Goal: Transaction & Acquisition: Purchase product/service

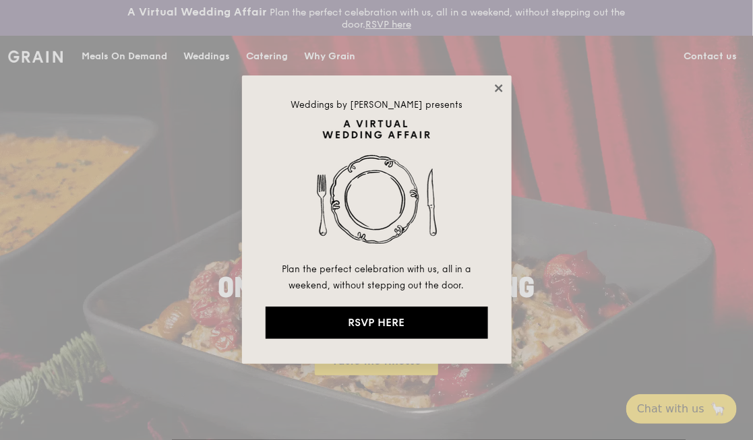
click at [496, 88] on icon at bounding box center [499, 88] width 12 height 12
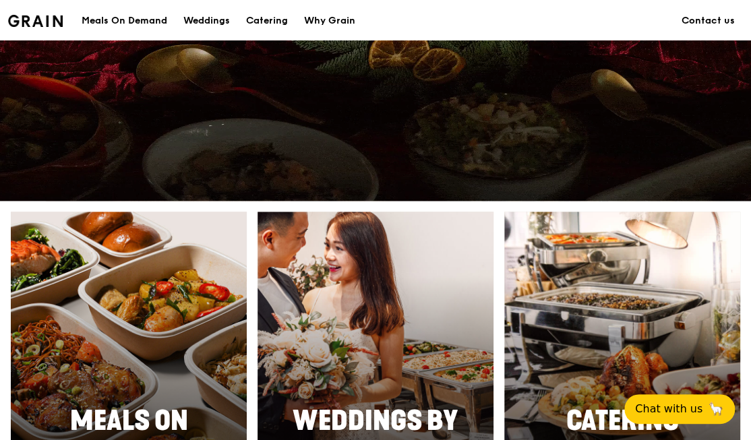
scroll to position [450, 0]
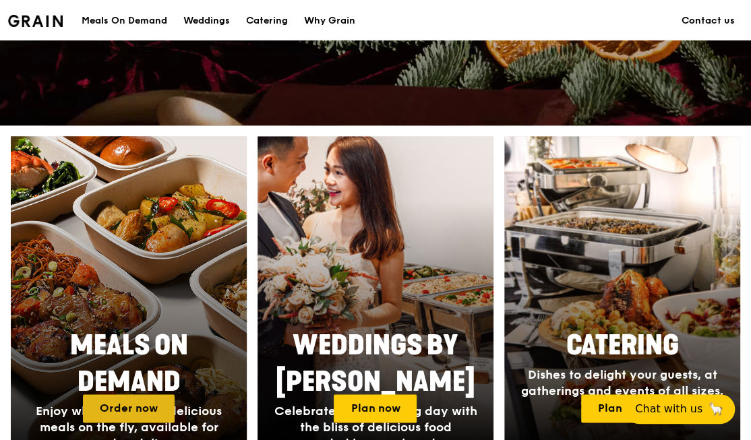
click at [135, 394] on link "Order now" at bounding box center [129, 408] width 92 height 28
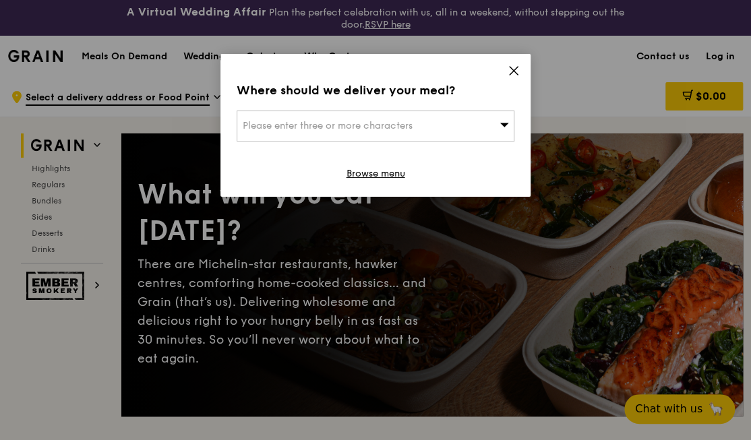
click at [512, 65] on icon at bounding box center [514, 71] width 12 height 12
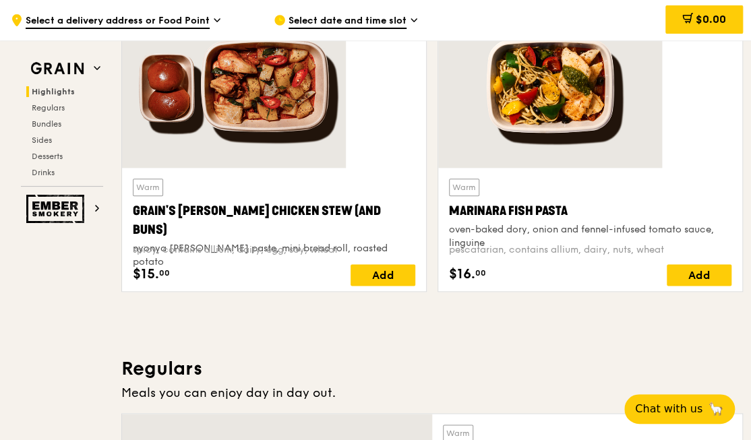
scroll to position [599, 0]
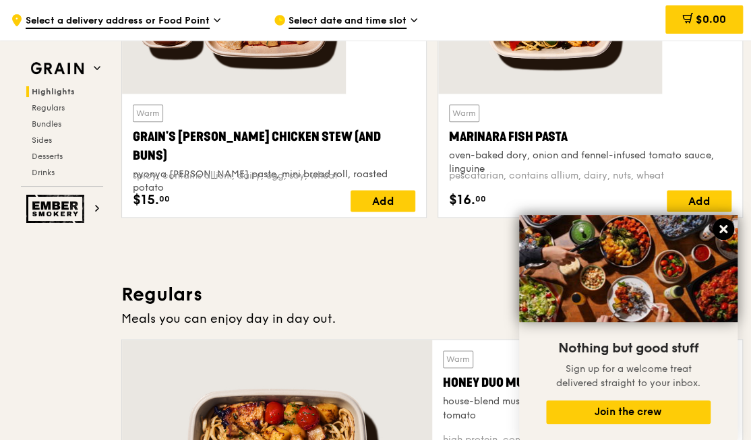
click at [723, 227] on icon at bounding box center [723, 229] width 12 height 12
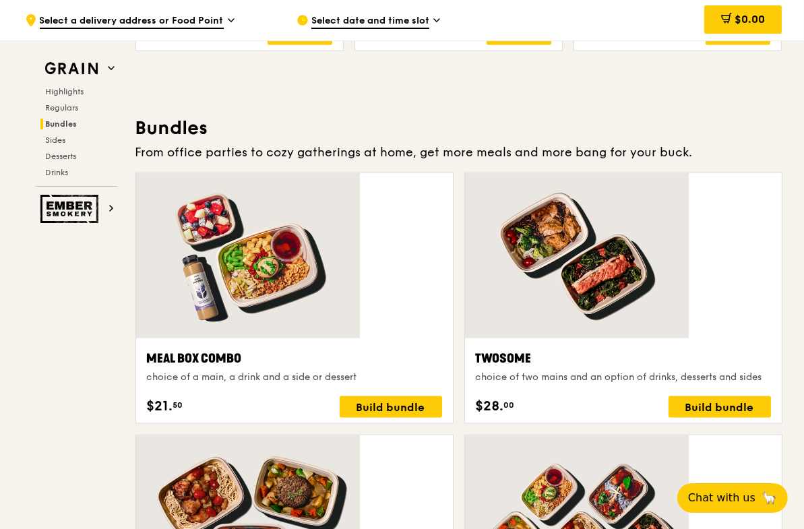
scroll to position [1872, 0]
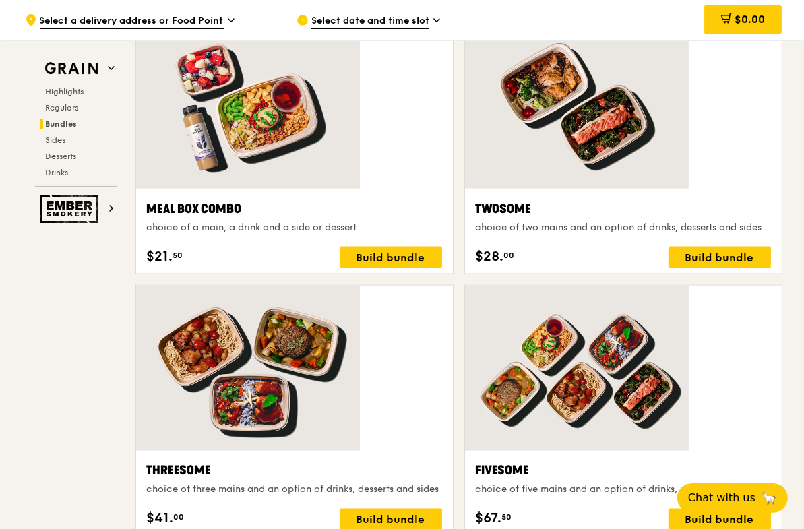
drag, startPoint x: 657, startPoint y: 282, endPoint x: 702, endPoint y: 135, distance: 153.6
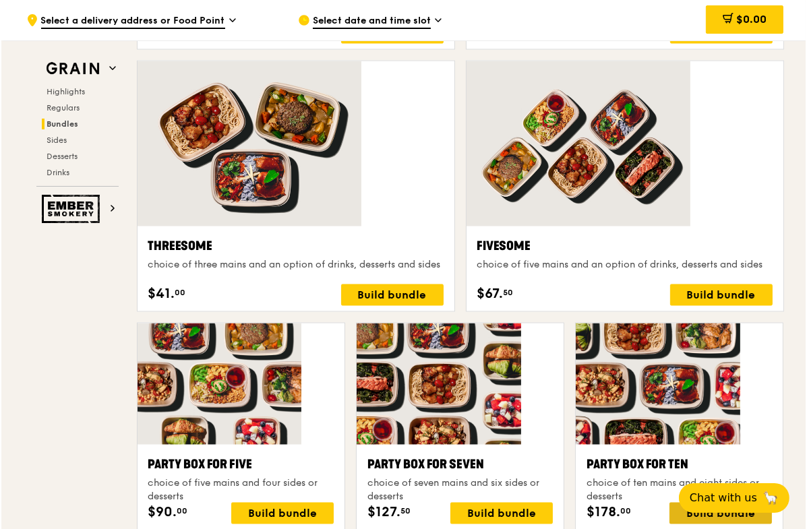
scroll to position [1798, 0]
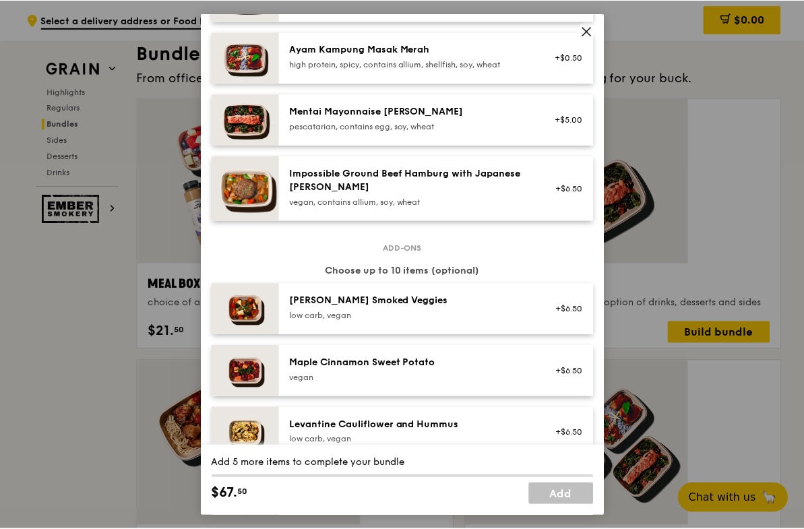
scroll to position [0, 0]
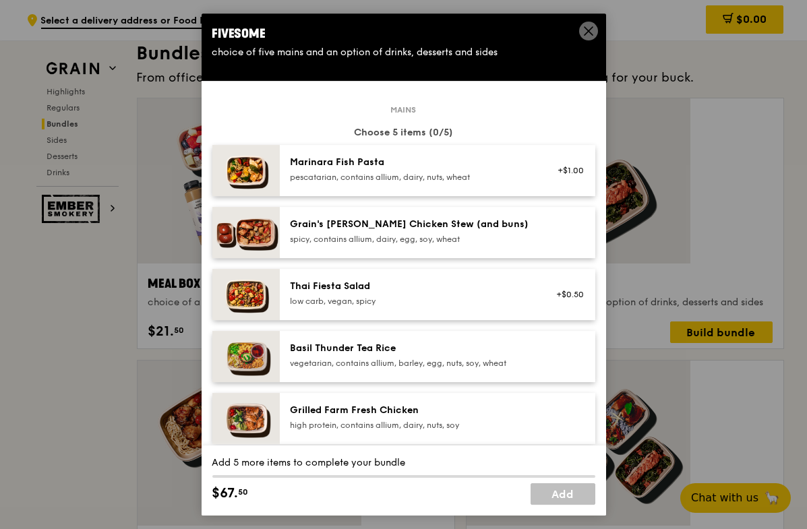
click at [587, 27] on icon at bounding box center [589, 31] width 12 height 12
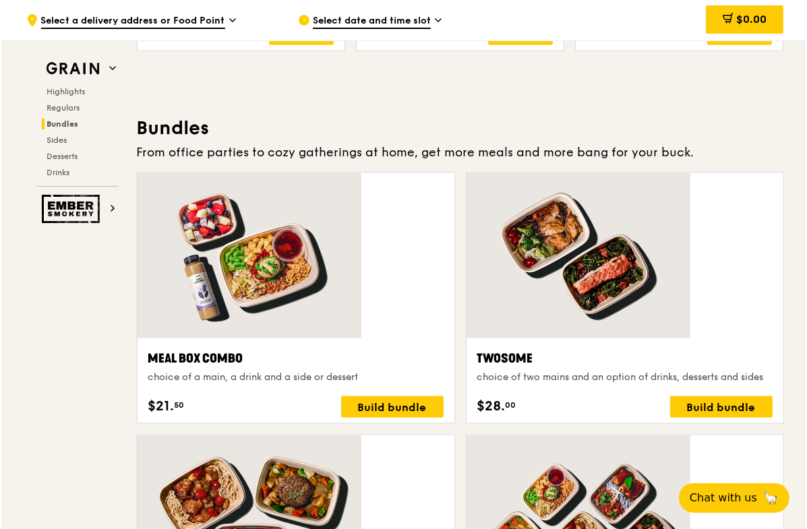
scroll to position [1798, 0]
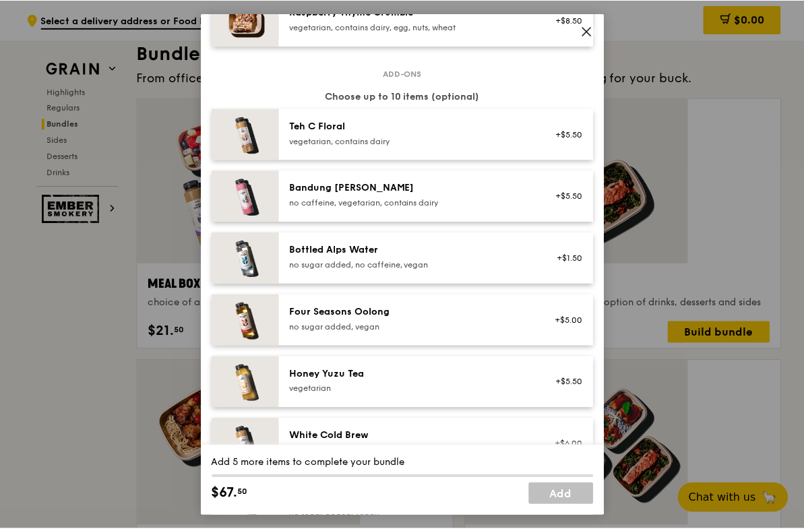
scroll to position [1404, 0]
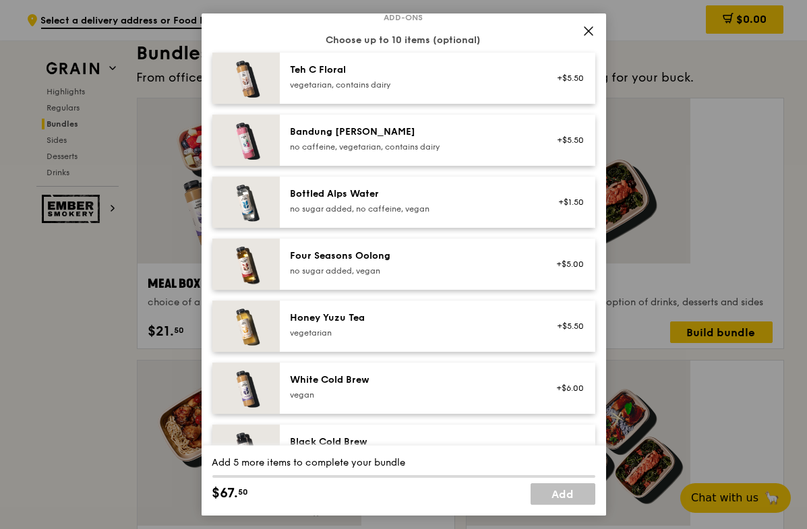
click at [590, 28] on icon at bounding box center [589, 31] width 8 height 8
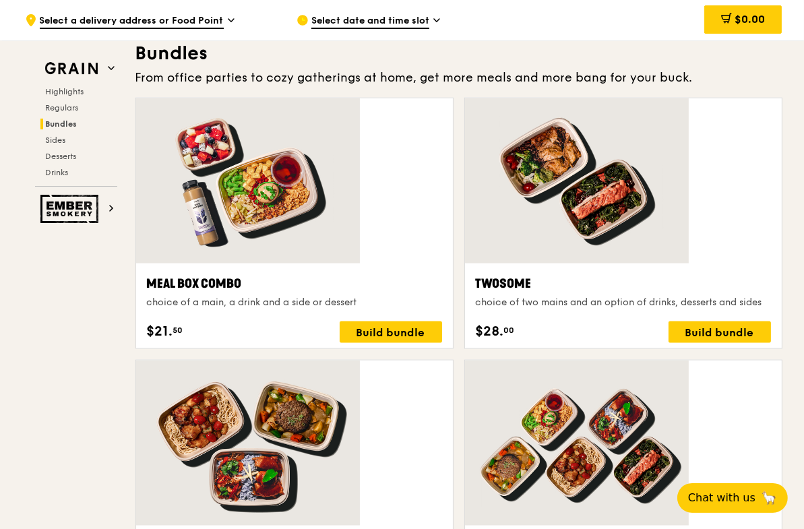
click at [224, 19] on span "Select a delivery address or Food Point" at bounding box center [132, 21] width 184 height 15
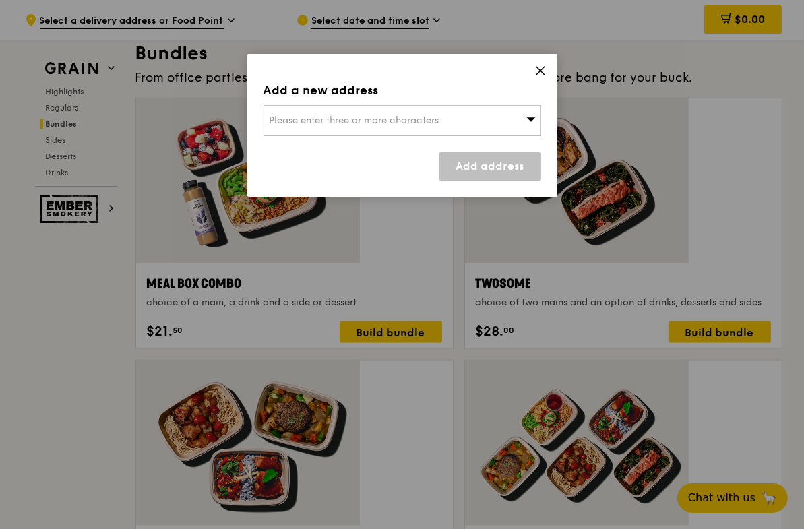
click at [334, 115] on span "Please enter three or more characters" at bounding box center [355, 120] width 170 height 11
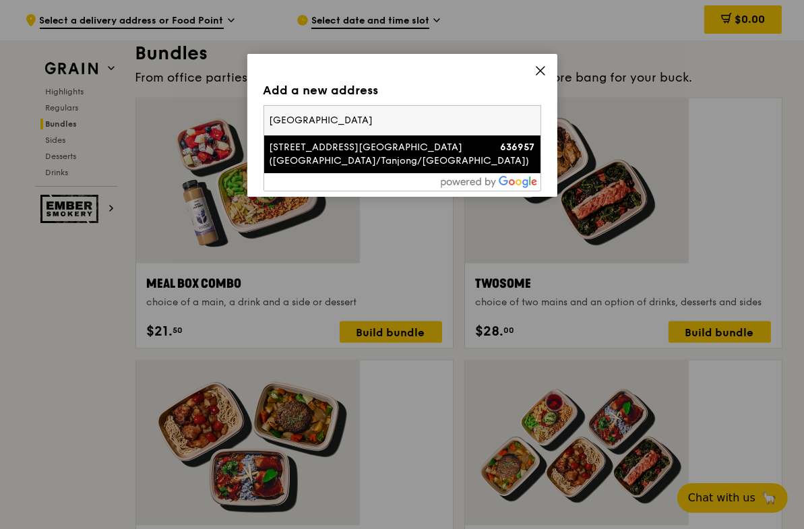
type input "university hall"
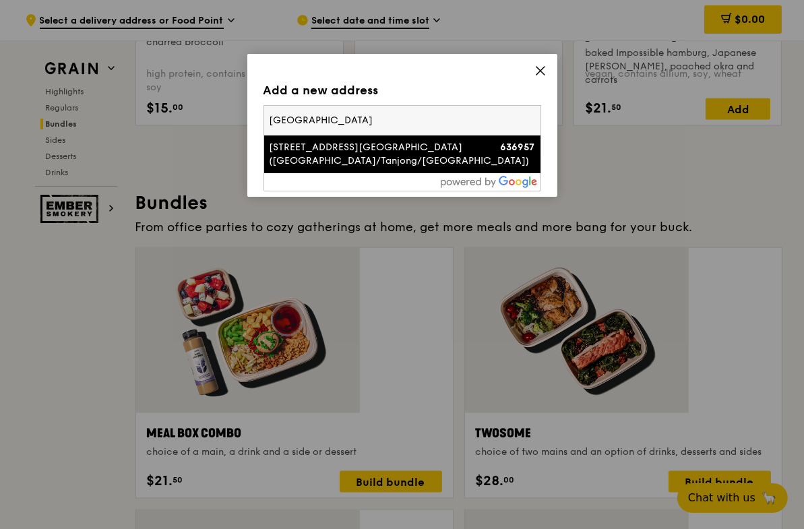
drag, startPoint x: 343, startPoint y: 92, endPoint x: 233, endPoint y: 96, distance: 110.7
click at [233, 96] on div "Add a new address Please enter three or more characters university hall 60 Nany…" at bounding box center [402, 264] width 804 height 529
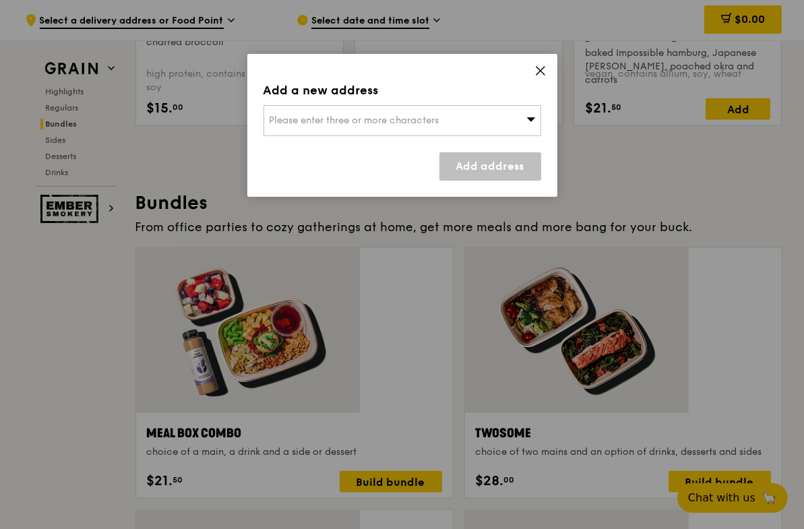
click at [312, 115] on span "Please enter three or more characters" at bounding box center [355, 120] width 170 height 11
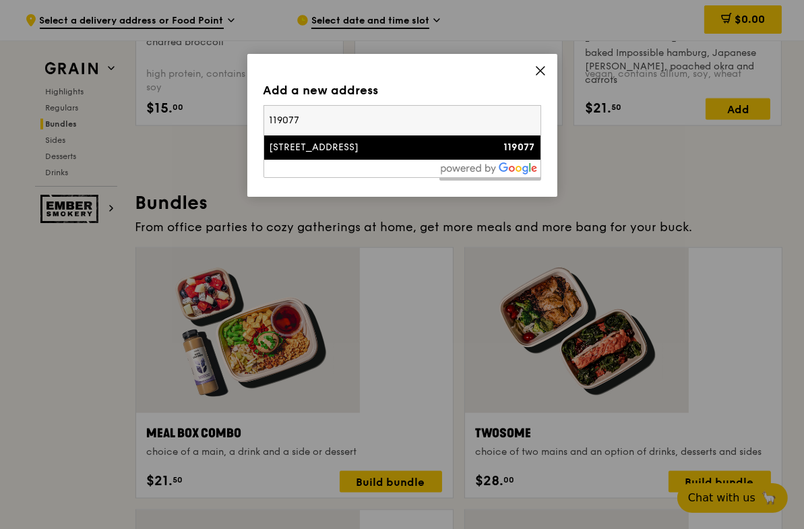
type input "119077"
click at [310, 141] on div "[STREET_ADDRESS]" at bounding box center [370, 147] width 200 height 13
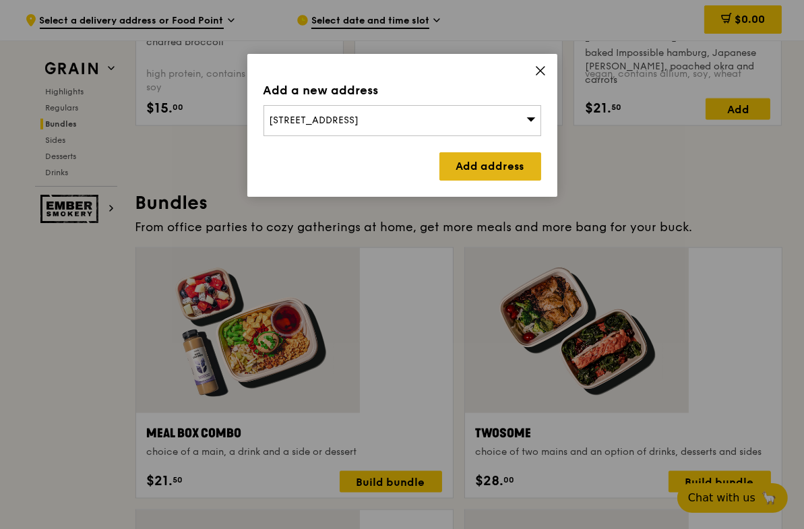
click at [497, 152] on link "Add address" at bounding box center [491, 166] width 102 height 28
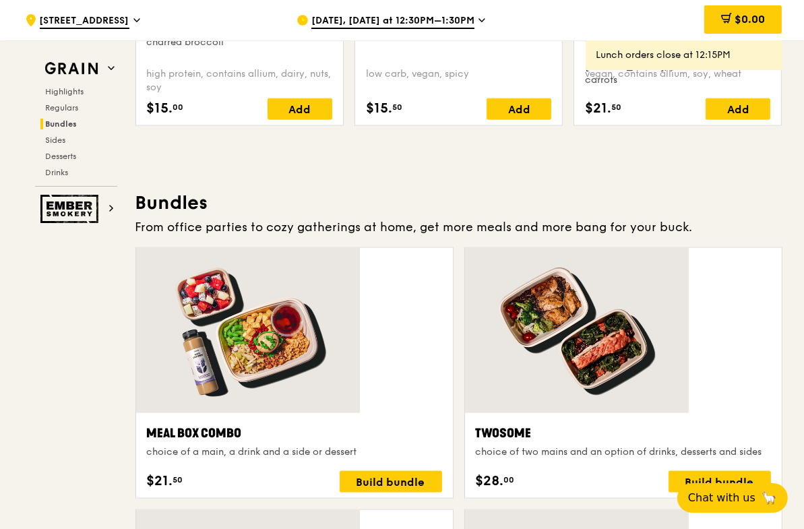
click at [450, 24] on span "Sep 18, Today at 12:30PM–1:30PM" at bounding box center [393, 21] width 163 height 15
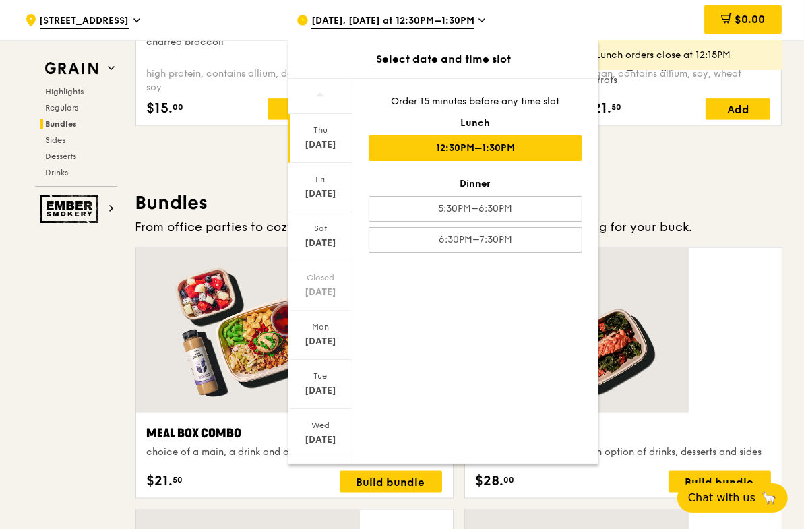
click at [325, 440] on icon at bounding box center [320, 474] width 9 height 10
click at [353, 440] on div at bounding box center [321, 475] width 64 height 34
click at [325, 440] on icon at bounding box center [320, 474] width 9 height 10
click at [351, 187] on div "Sep 26" at bounding box center [321, 193] width 60 height 13
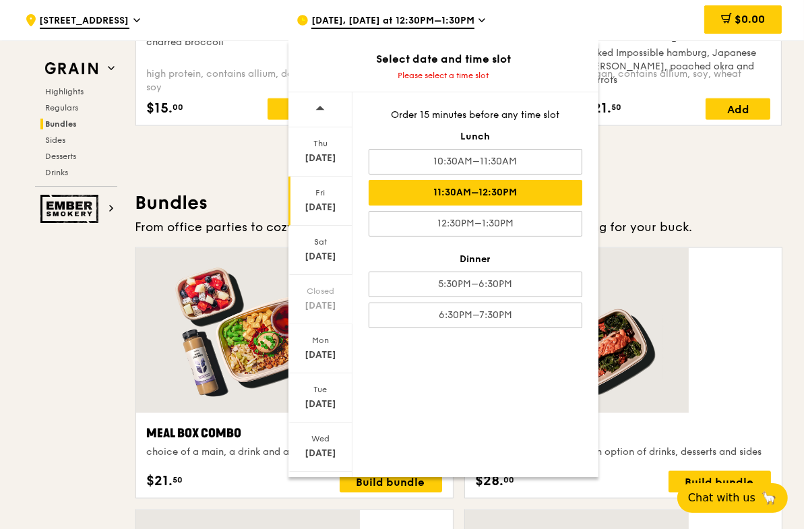
click at [543, 180] on div "11:30AM–12:30PM" at bounding box center [476, 193] width 214 height 26
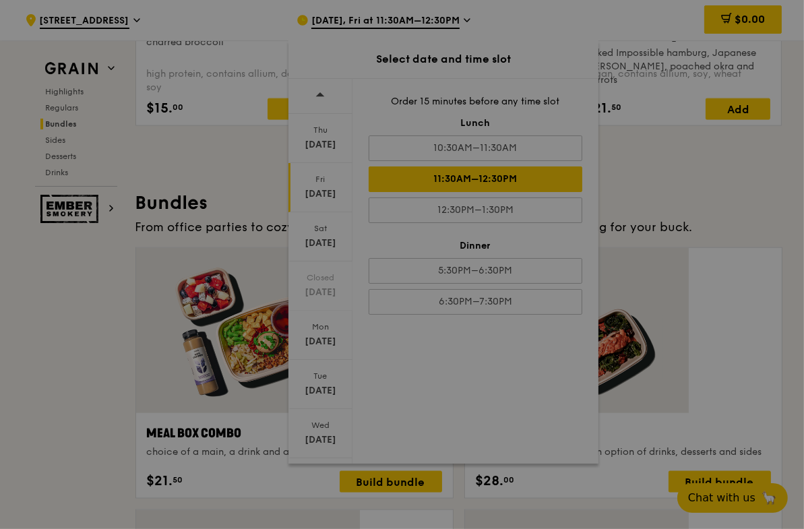
scroll to position [1659, 0]
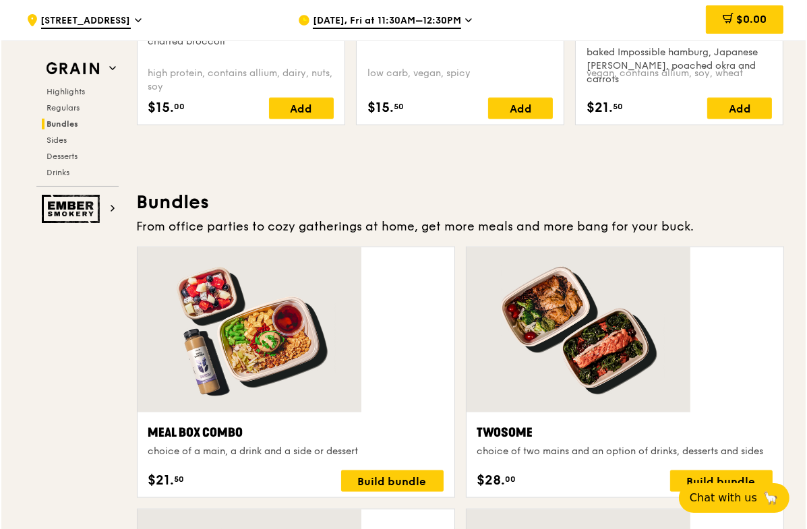
scroll to position [1733, 0]
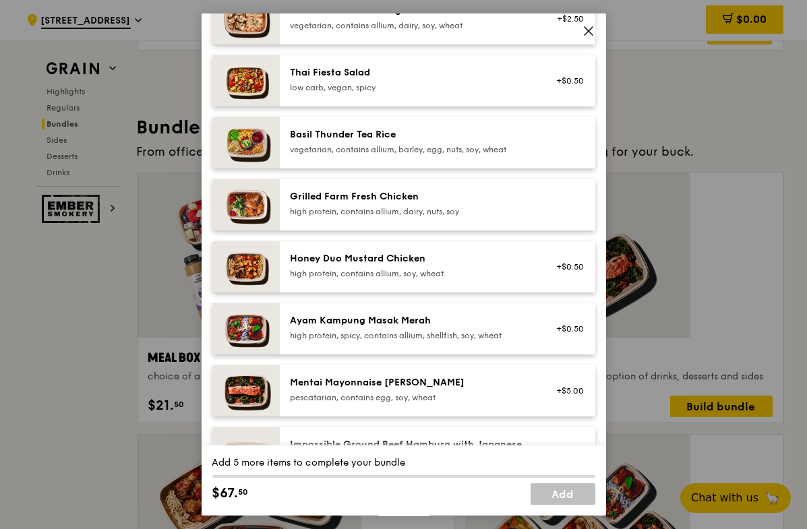
scroll to position [0, 0]
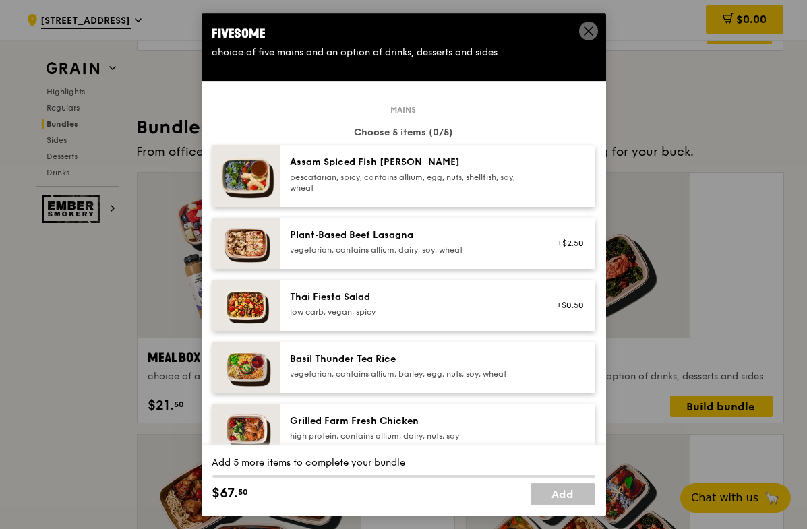
click at [427, 369] on div "vegetarian, contains allium, barley, egg, nuts, soy, wheat" at bounding box center [412, 374] width 242 height 11
click at [404, 431] on div "high protein, contains allium, dairy, nuts, soy" at bounding box center [412, 436] width 242 height 11
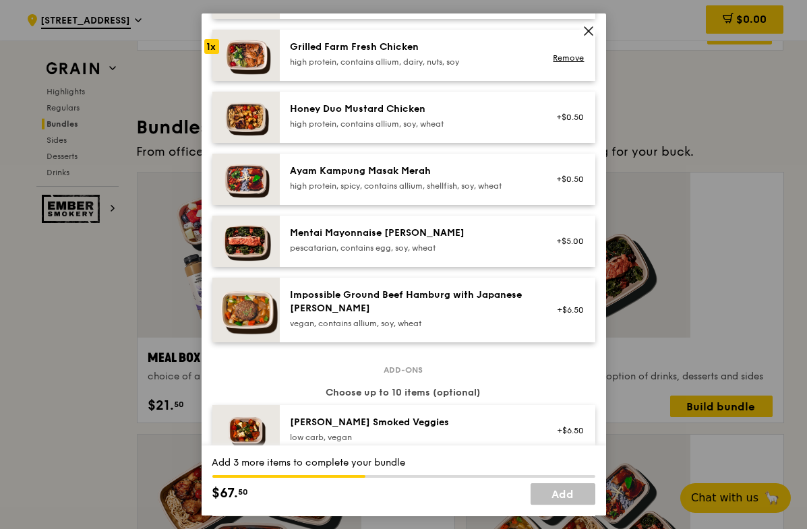
scroll to position [75, 0]
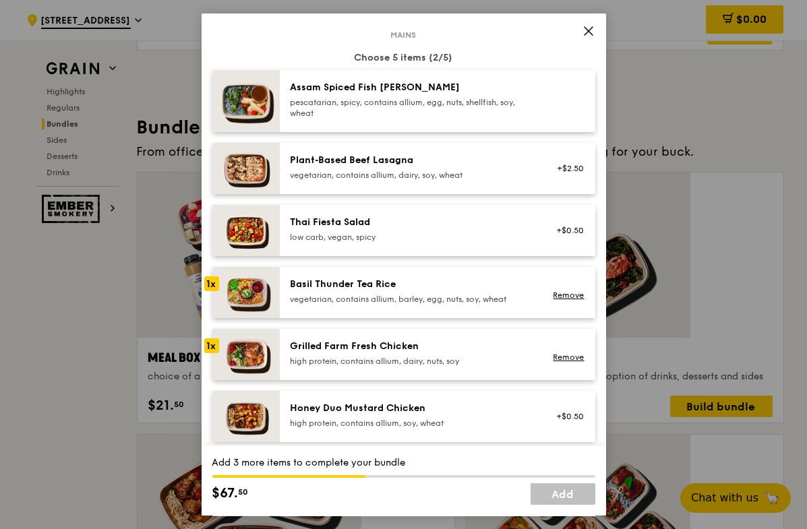
click at [427, 97] on div "pescatarian, spicy, contains allium, egg, nuts, shellfish, soy, wheat" at bounding box center [412, 108] width 242 height 22
click at [453, 440] on div "high protein, spicy, contains allium, shellfish, soy, wheat" at bounding box center [412, 485] width 242 height 11
click at [432, 216] on div "Thai Fiesta Salad low carb, vegan, spicy" at bounding box center [412, 231] width 258 height 30
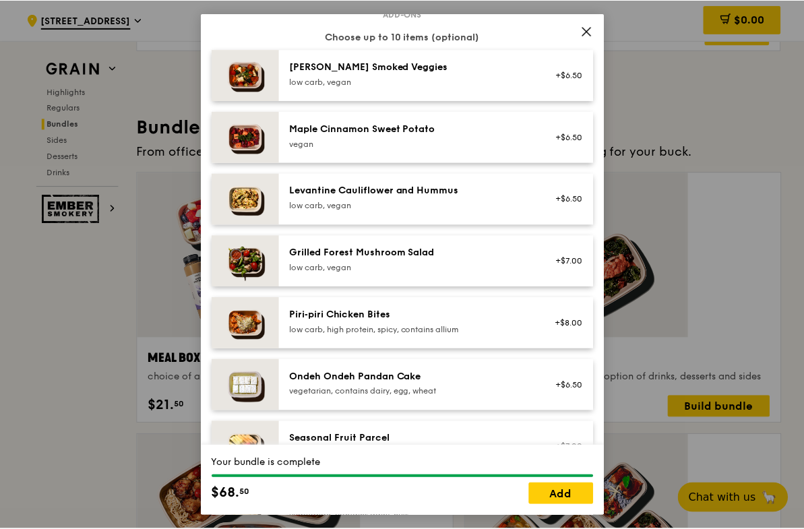
scroll to position [581, 0]
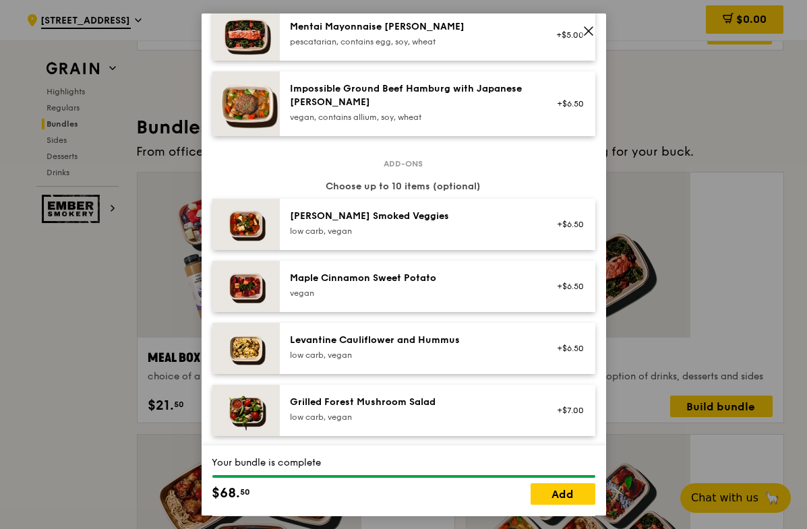
drag, startPoint x: 592, startPoint y: 26, endPoint x: 468, endPoint y: 49, distance: 126.2
click at [592, 27] on icon at bounding box center [589, 31] width 8 height 8
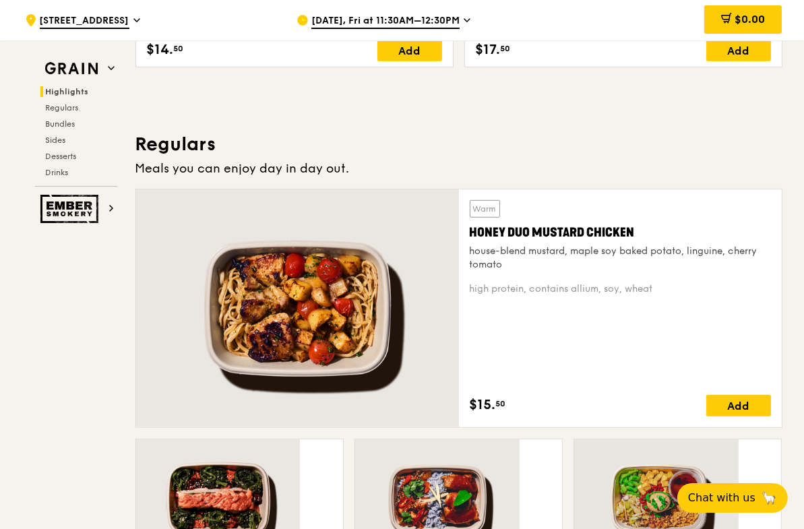
scroll to position [460, 0]
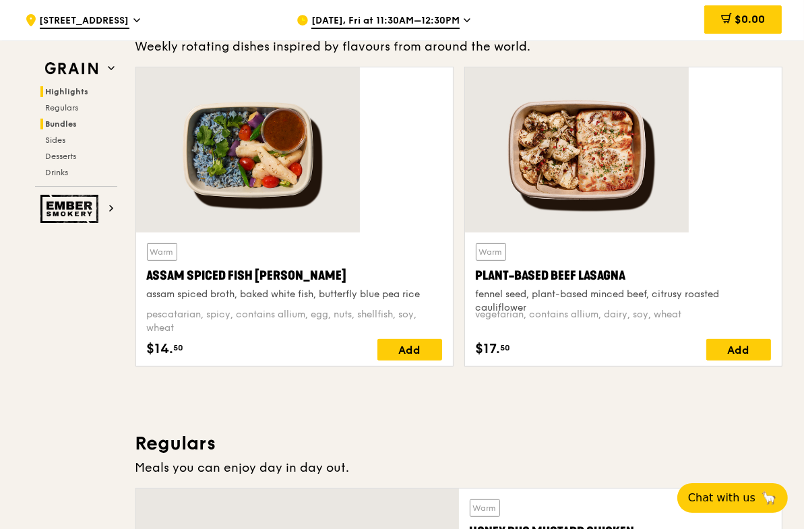
click at [78, 119] on span "Bundles" at bounding box center [62, 123] width 32 height 9
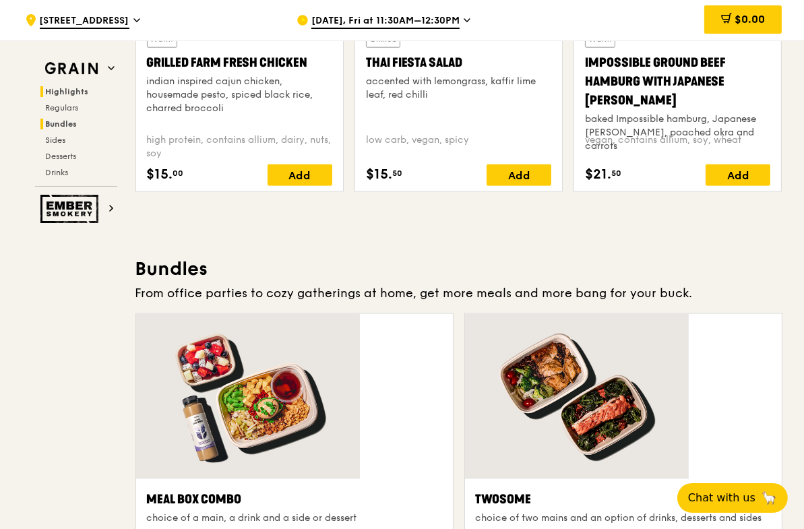
click at [89, 87] on span "Highlights" at bounding box center [67, 91] width 43 height 9
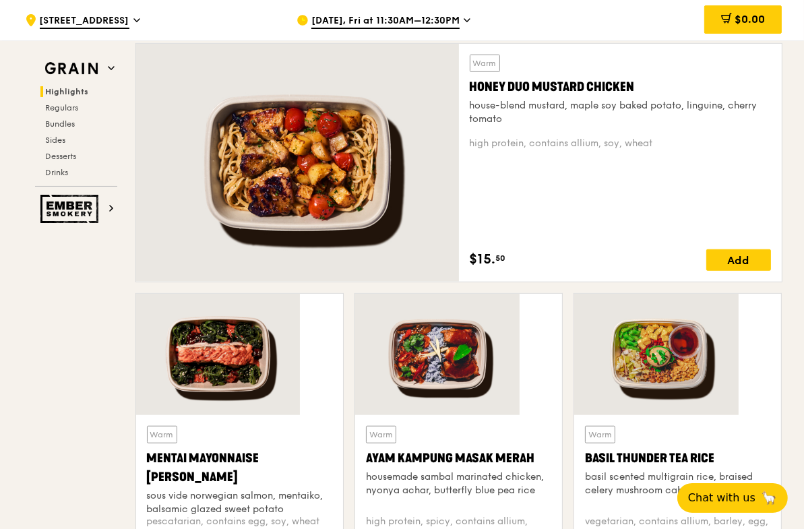
scroll to position [605, 0]
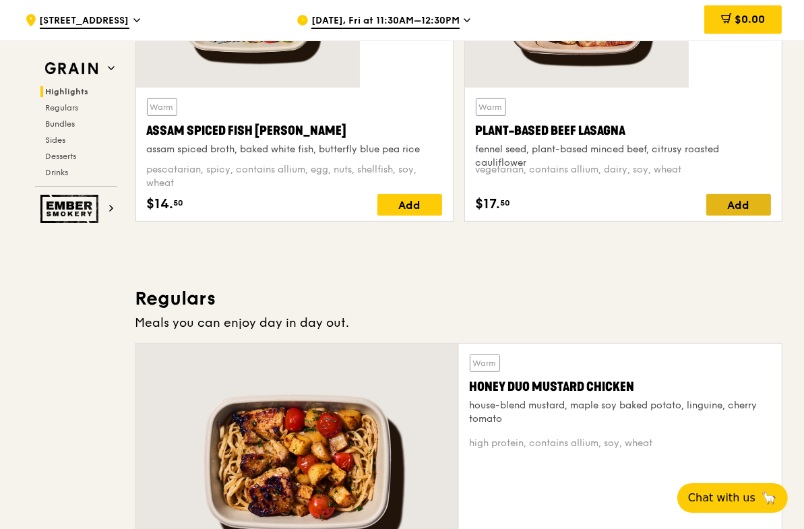
click at [707, 194] on div "Add" at bounding box center [739, 205] width 65 height 22
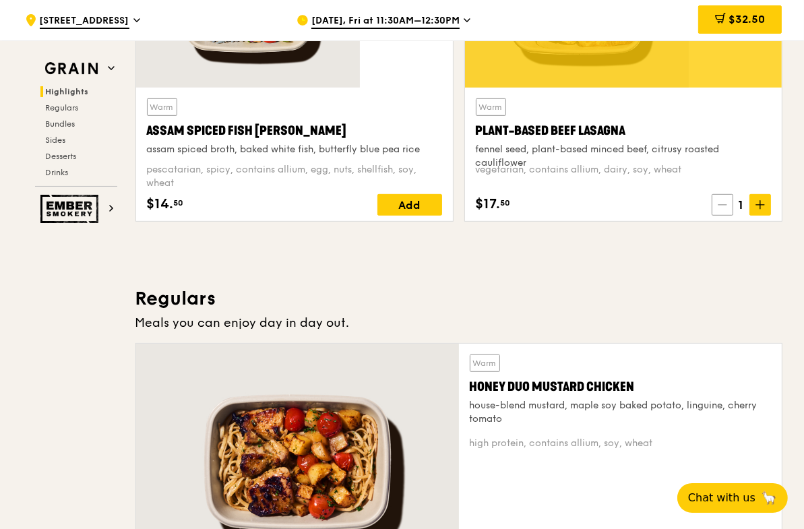
click at [718, 205] on icon at bounding box center [722, 205] width 8 height 0
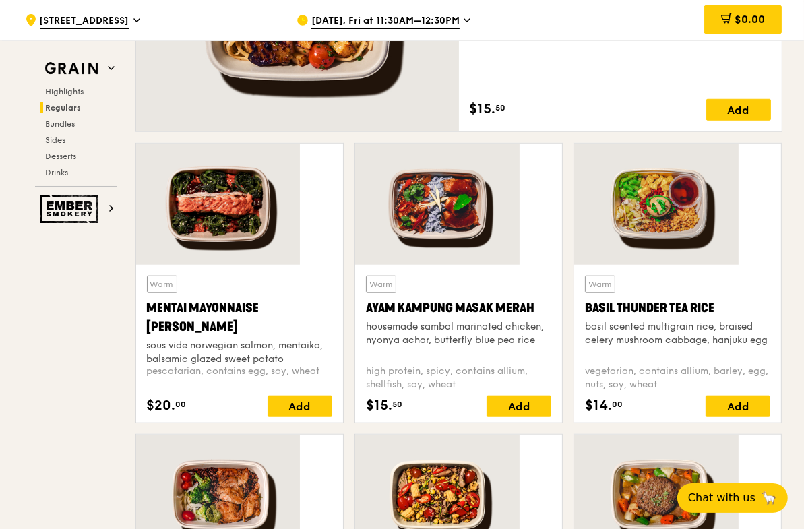
scroll to position [905, 0]
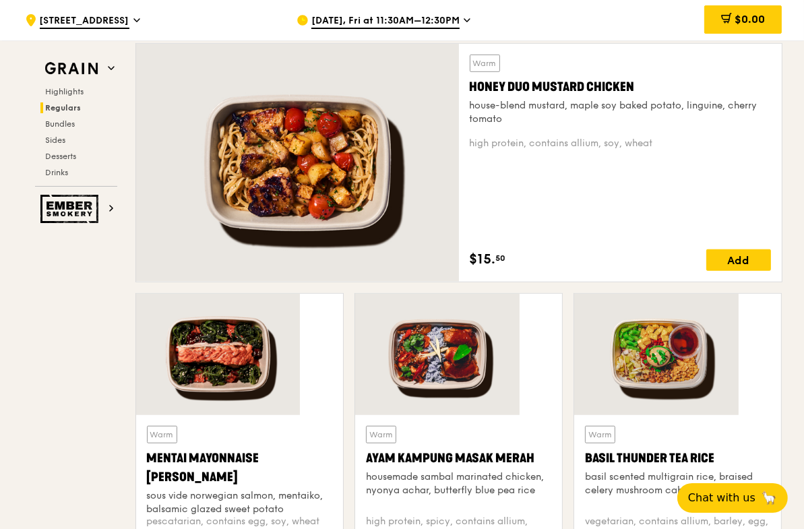
click at [585, 294] on div at bounding box center [677, 354] width 207 height 121
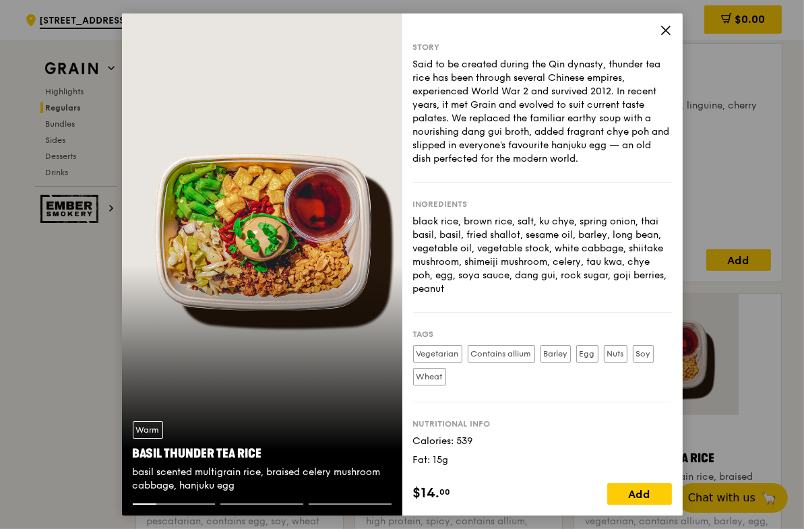
scroll to position [1130, 0]
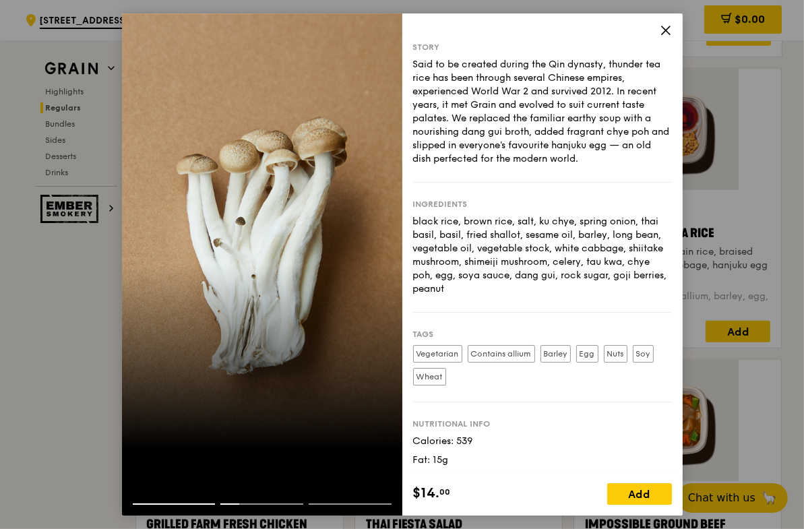
click at [660, 28] on icon at bounding box center [666, 30] width 12 height 12
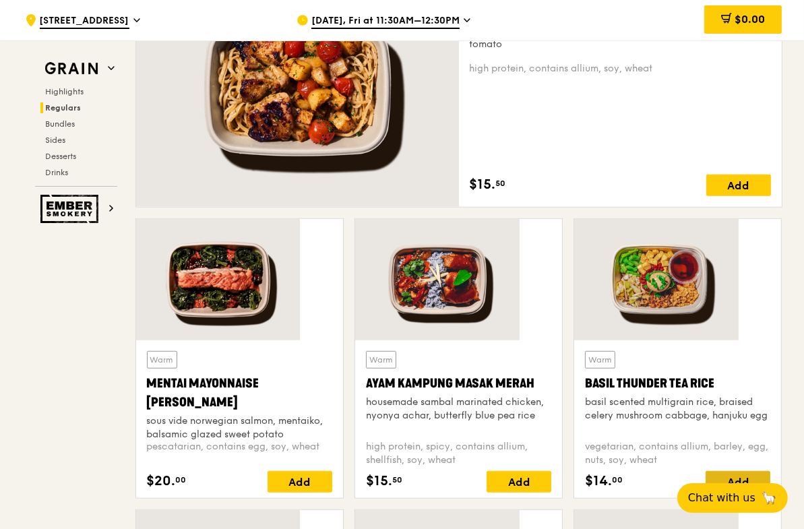
scroll to position [1055, 0]
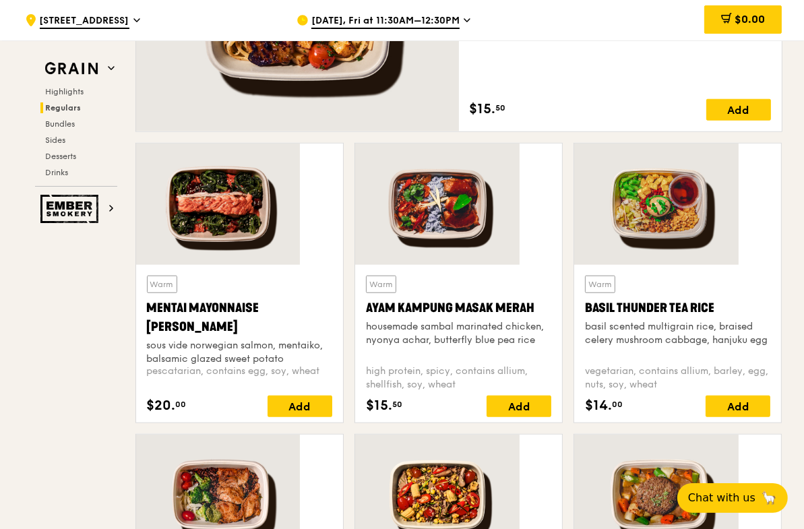
click at [646, 276] on div "Warm Basil Thunder Tea Rice basil scented multigrain rice, braised celery mushr…" at bounding box center [677, 344] width 185 height 136
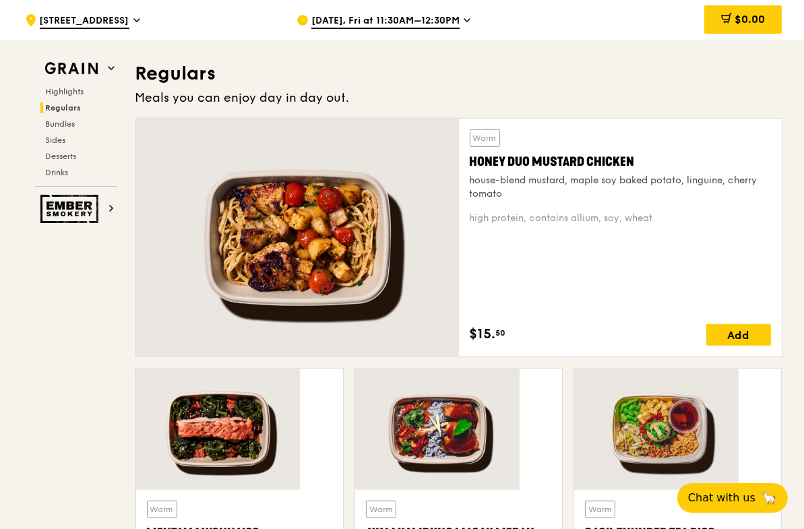
click at [371, 119] on div at bounding box center [297, 238] width 323 height 238
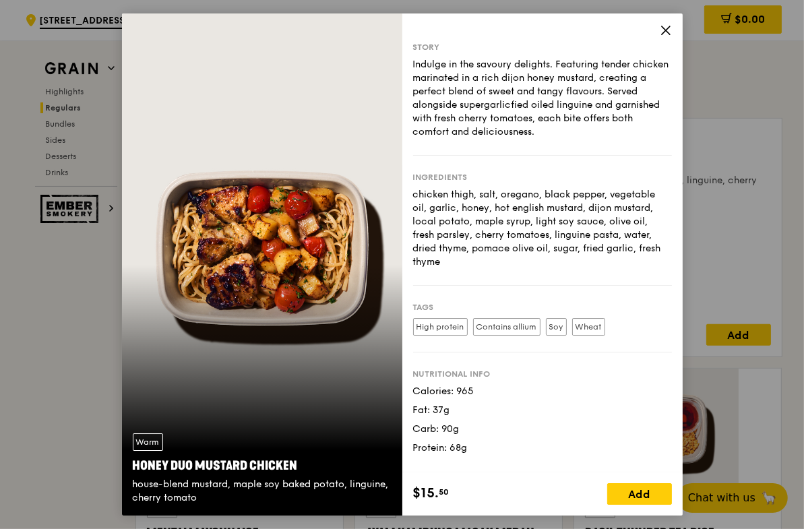
scroll to position [980, 0]
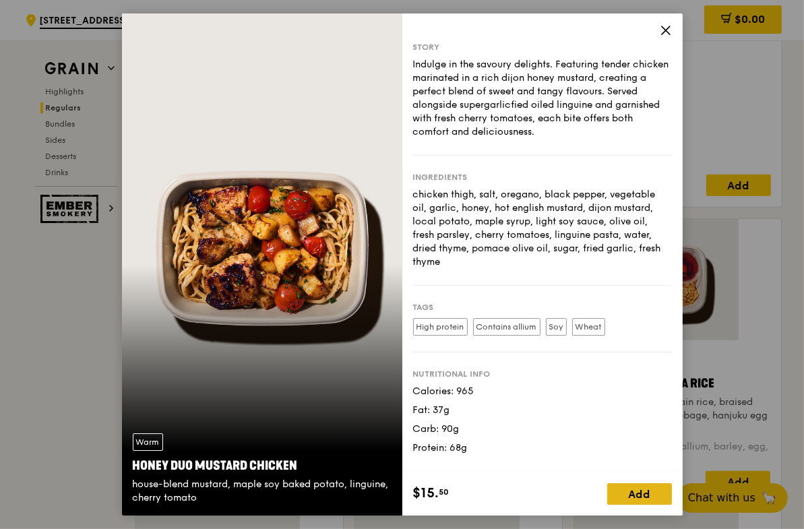
click at [607, 440] on div "Add" at bounding box center [639, 494] width 65 height 22
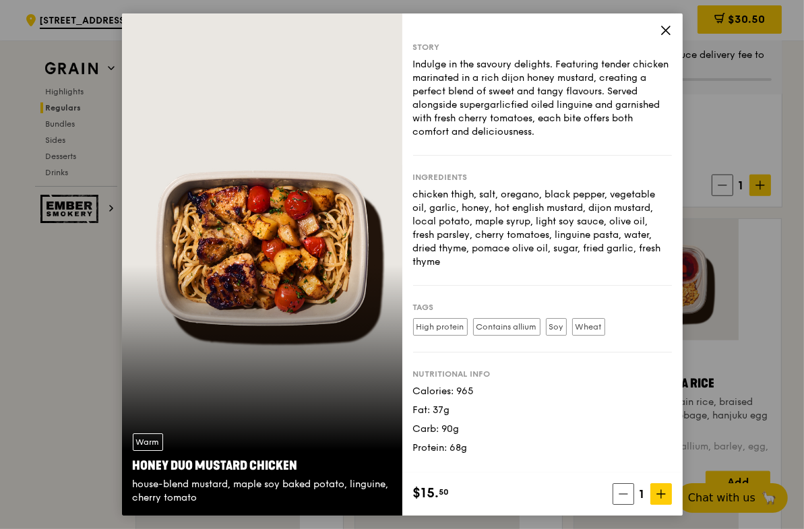
click at [660, 27] on icon at bounding box center [666, 30] width 12 height 12
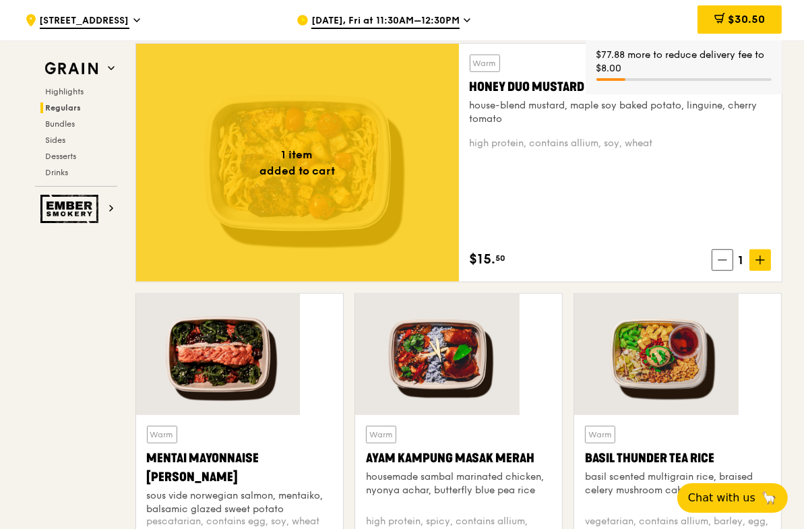
scroll to position [830, 0]
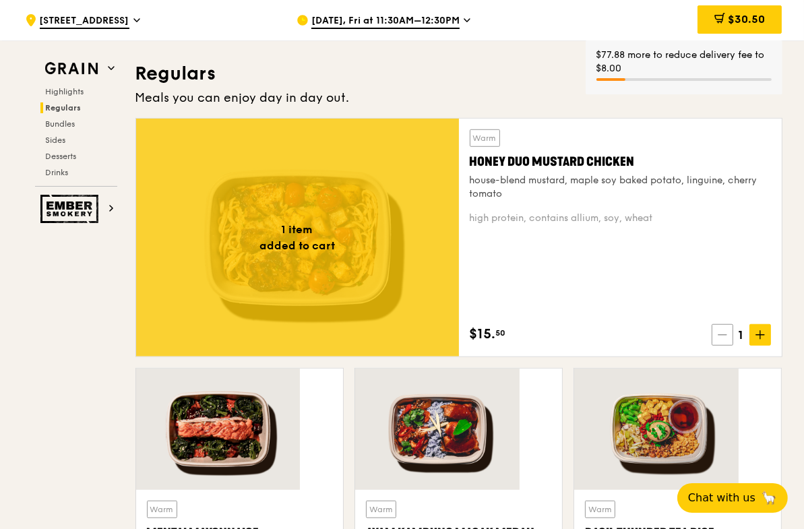
click at [712, 324] on span at bounding box center [723, 335] width 22 height 22
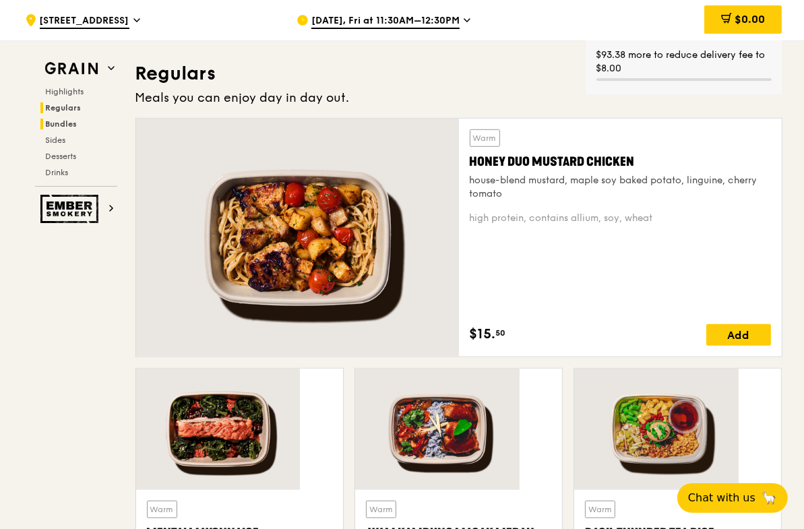
click at [78, 119] on span "Bundles" at bounding box center [62, 123] width 32 height 9
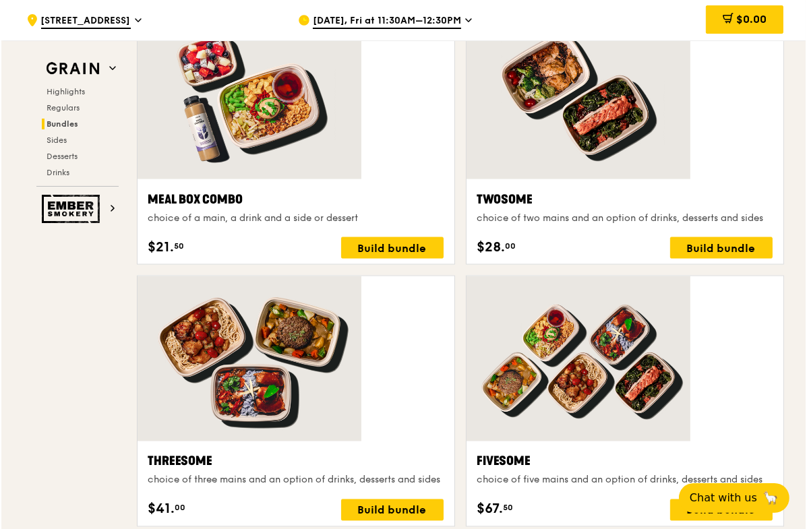
scroll to position [2042, 0]
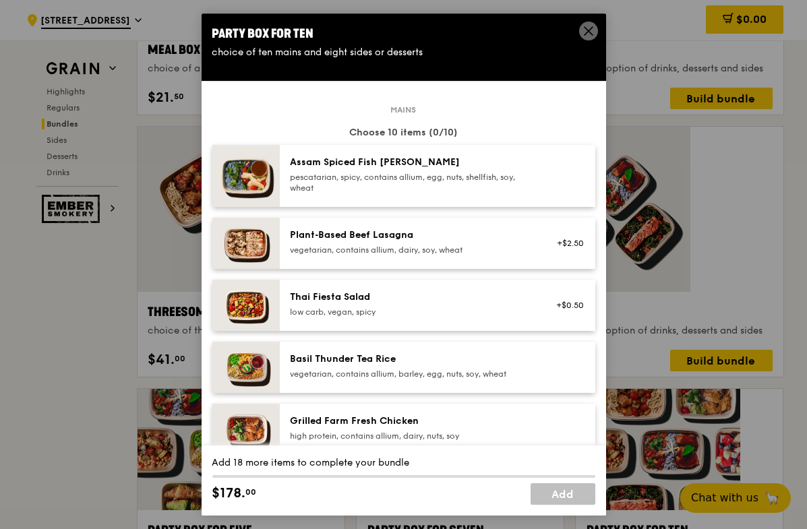
click at [452, 156] on div "Assam Spiced Fish [PERSON_NAME]" at bounding box center [412, 162] width 242 height 13
click at [458, 369] on div "vegetarian, contains allium, barley, egg, nuts, soy, wheat" at bounding box center [412, 374] width 242 height 11
click at [397, 415] on div "Grilled Farm Fresh Chicken high protein, contains allium, dairy, nuts, soy" at bounding box center [412, 428] width 242 height 27
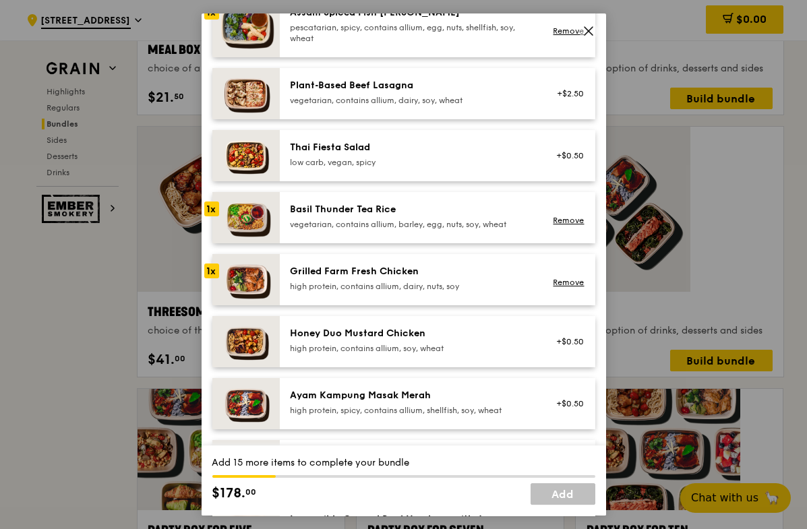
scroll to position [225, 0]
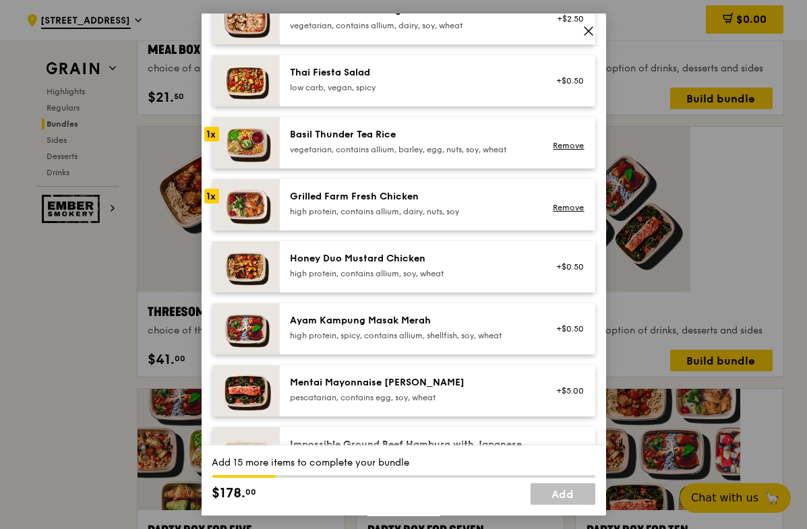
click at [405, 330] on div "high protein, spicy, contains allium, shellfish, soy, wheat" at bounding box center [412, 335] width 242 height 11
click at [403, 268] on div "high protein, contains allium, soy, wheat" at bounding box center [412, 273] width 242 height 11
click at [357, 82] on div "low carb, vegan, spicy" at bounding box center [412, 87] width 242 height 11
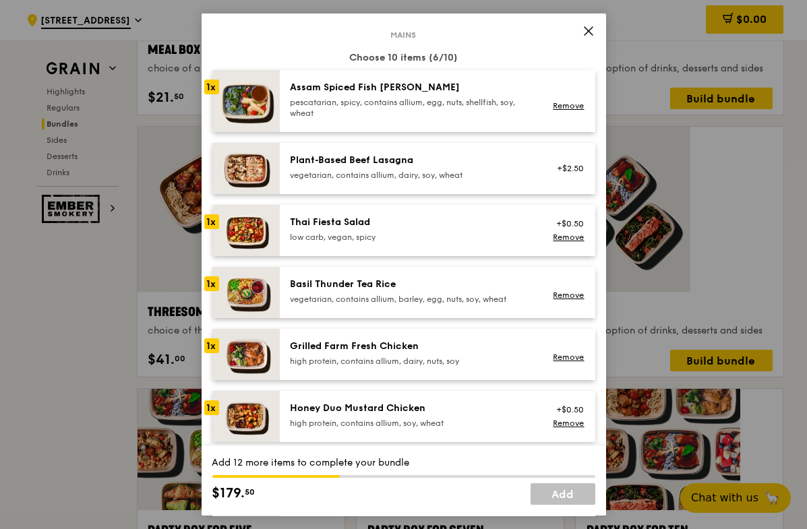
click at [476, 170] on div "vegetarian, contains allium, dairy, soy, wheat" at bounding box center [412, 175] width 242 height 11
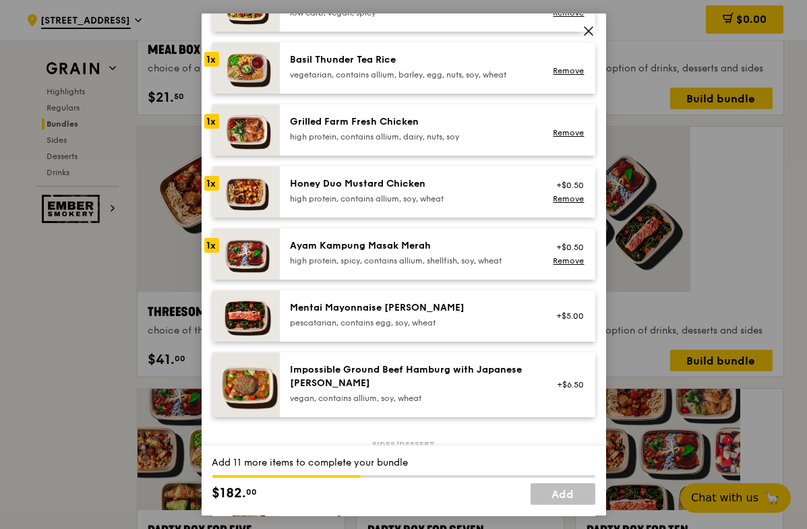
scroll to position [225, 0]
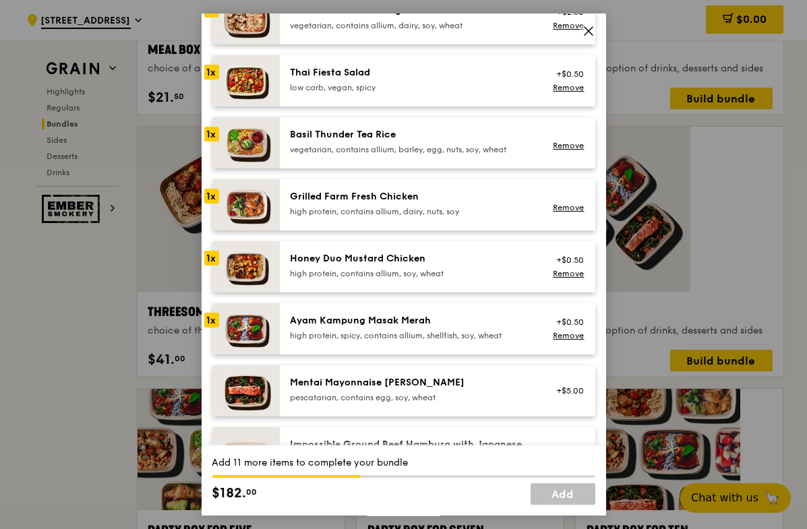
click at [398, 314] on div "Ayam Kampung Masak Merah" at bounding box center [412, 320] width 242 height 13
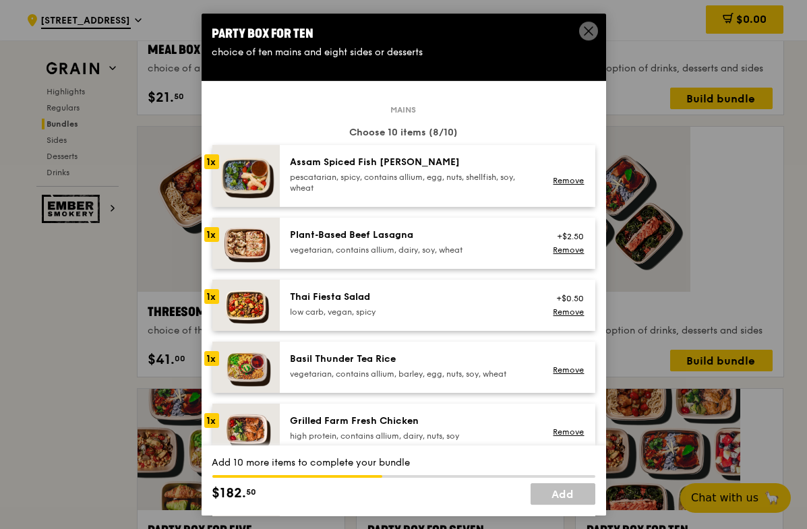
scroll to position [75, 0]
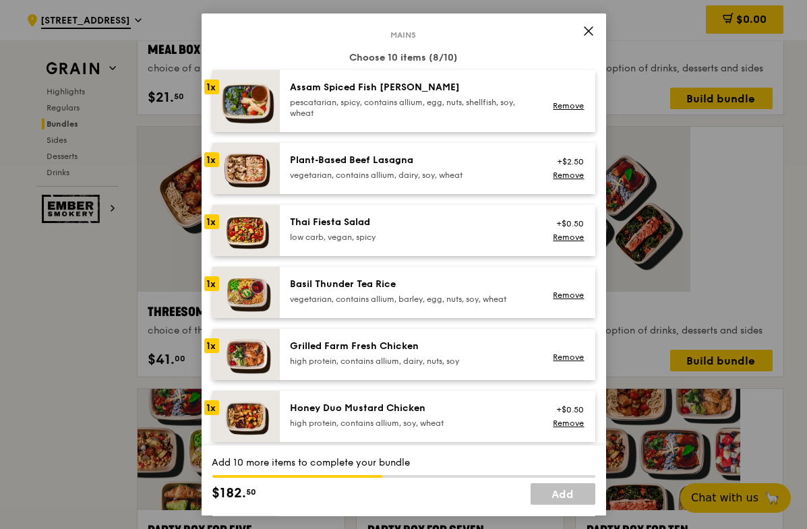
click at [291, 402] on div "Honey Duo Mustard Chicken high protein, contains allium, soy, wheat +$0.50 Remo…" at bounding box center [438, 417] width 294 height 30
click at [316, 356] on div "high protein, contains allium, dairy, nuts, soy" at bounding box center [412, 361] width 242 height 11
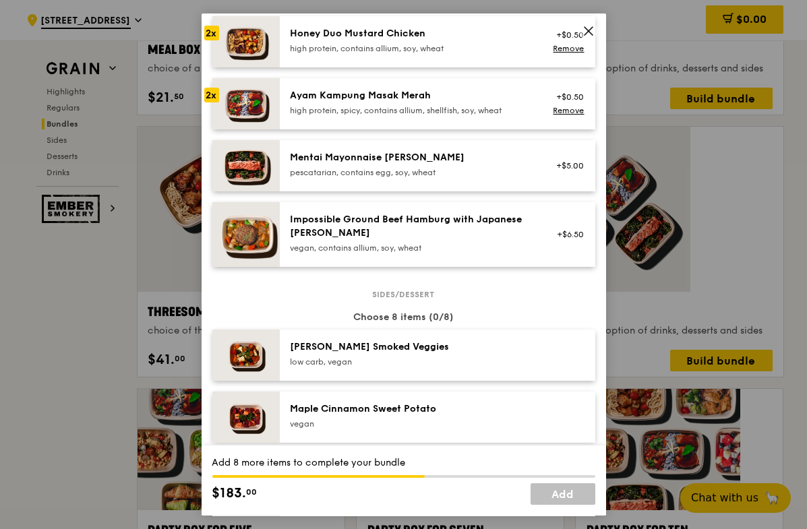
scroll to position [599, 0]
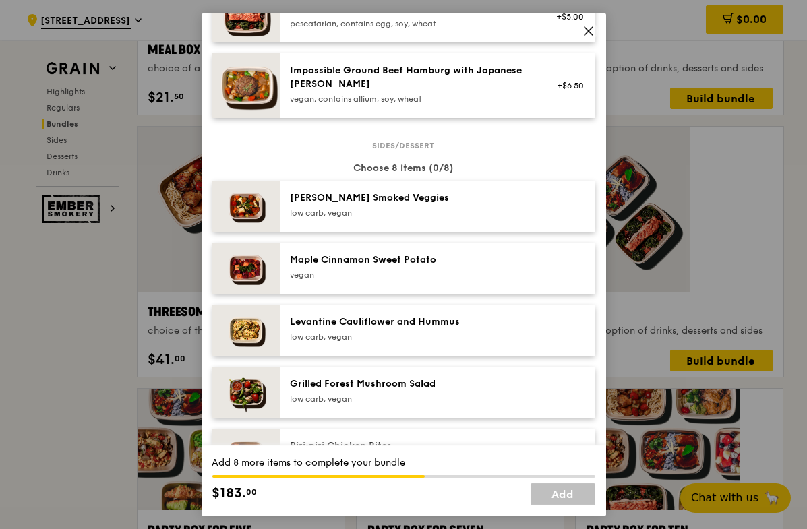
click at [496, 208] on div "low carb, vegan" at bounding box center [412, 213] width 242 height 11
click at [422, 254] on div "Maple Cinnamon Sweet Potato" at bounding box center [412, 260] width 242 height 13
click at [359, 316] on div "Levantine Cauliflower and Hummus low carb, vegan" at bounding box center [412, 329] width 242 height 27
click at [372, 378] on div "Grilled Forest Mushroom Salad low carb, vegan" at bounding box center [412, 391] width 242 height 27
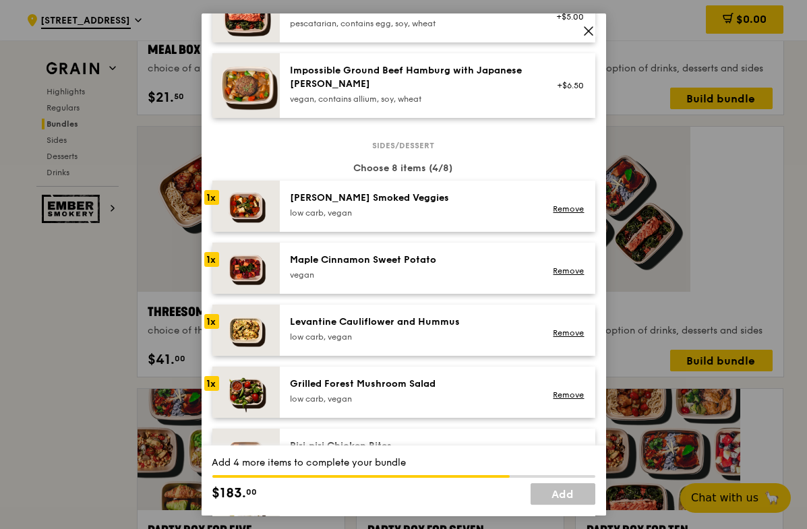
click at [396, 440] on div "Ondeh Ondeh Pandan Cake vegetarian, contains dairy, egg, wheat" at bounding box center [412, 515] width 242 height 27
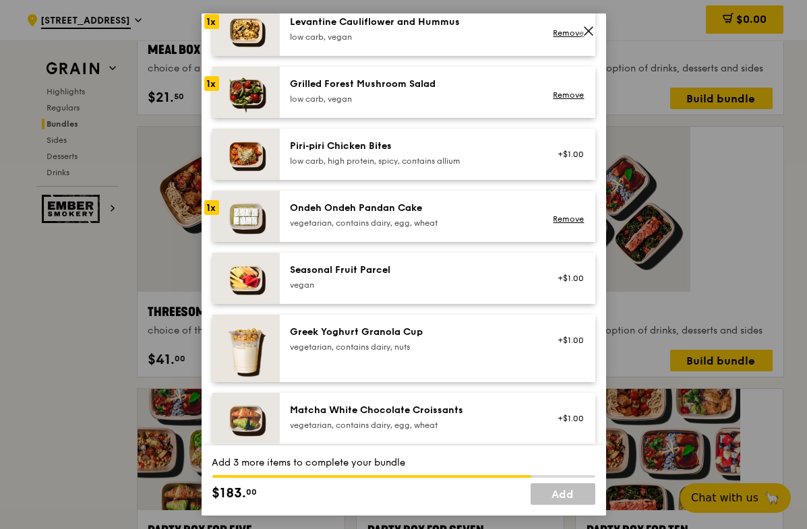
scroll to position [674, 0]
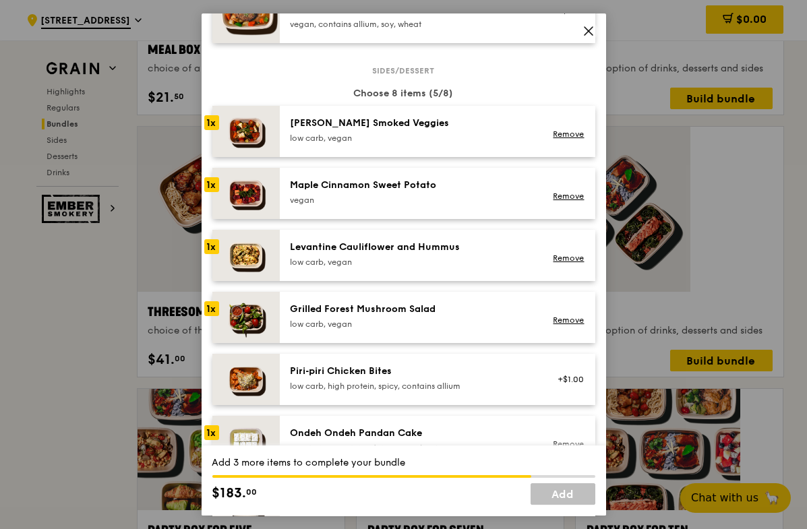
click at [357, 241] on div "Levantine Cauliflower and Hummus" at bounding box center [412, 247] width 242 height 13
click at [350, 195] on div "vegan" at bounding box center [412, 200] width 242 height 11
click at [328, 117] on div "Rosemary Smoked Veggies low carb, vegan" at bounding box center [412, 130] width 242 height 27
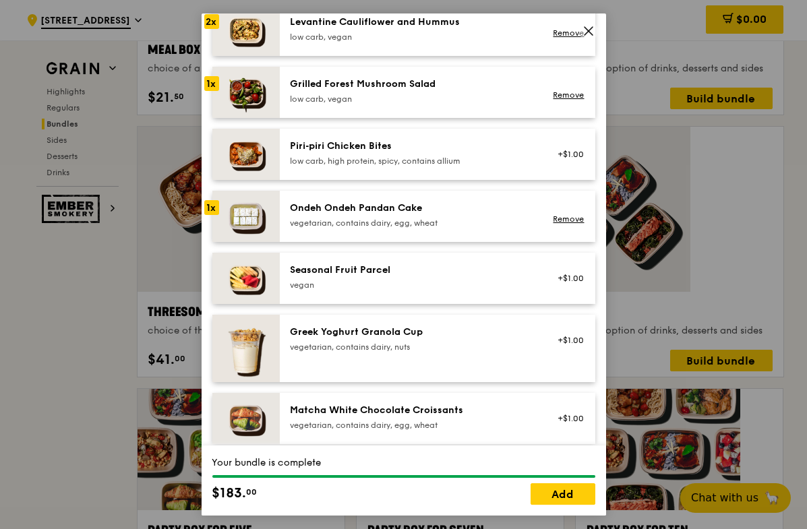
scroll to position [823, 0]
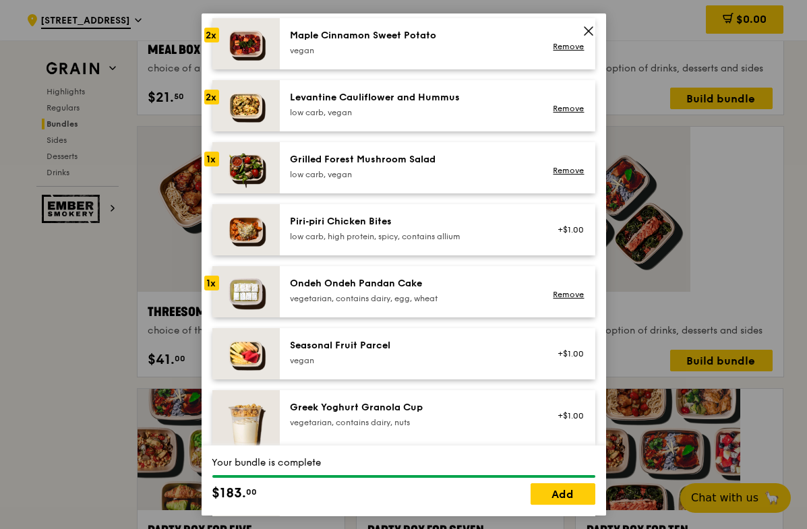
click at [342, 293] on div "vegetarian, contains dairy, egg, wheat" at bounding box center [412, 298] width 242 height 11
click at [324, 293] on div "vegetarian, contains dairy, egg, wheat" at bounding box center [412, 298] width 242 height 11
click at [332, 355] on div "vegan" at bounding box center [412, 360] width 242 height 11
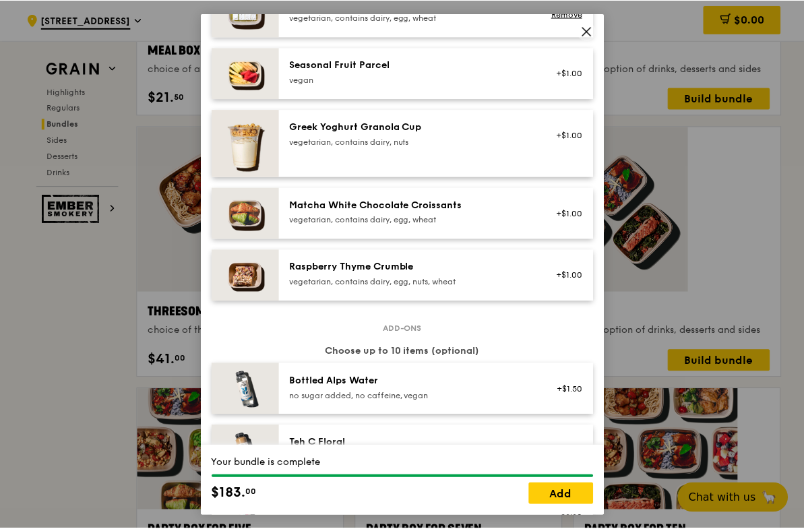
scroll to position [1404, 0]
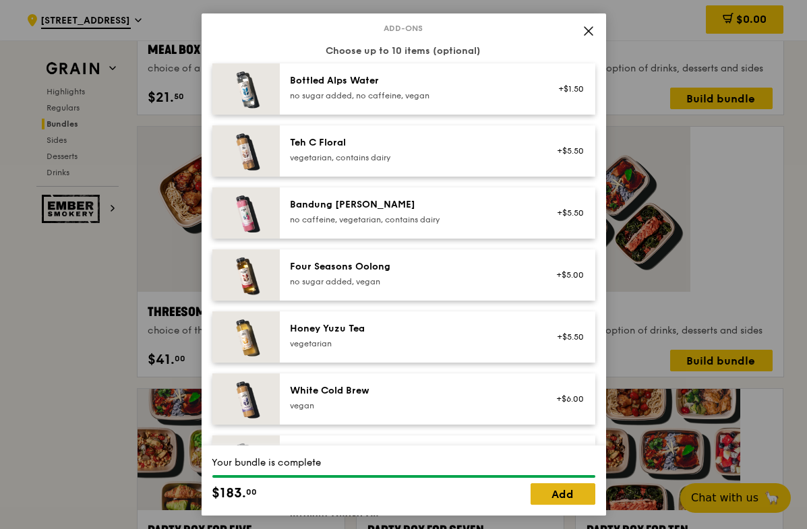
click at [556, 440] on link "Add" at bounding box center [563, 494] width 65 height 22
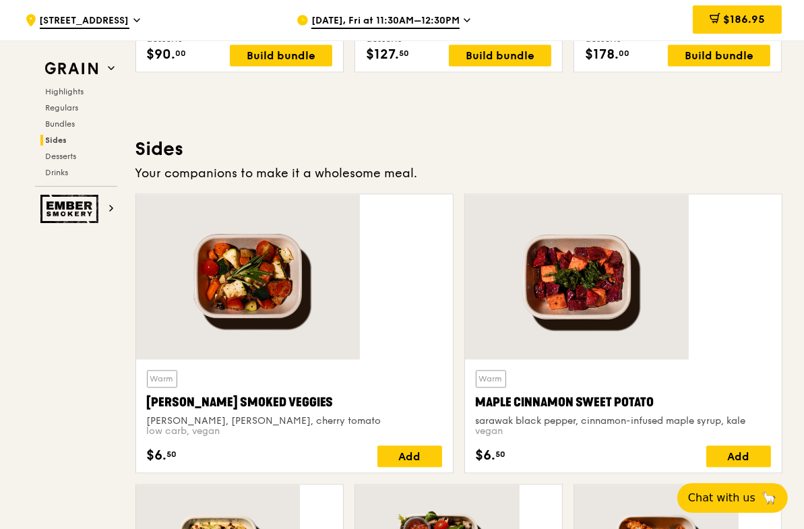
scroll to position [2491, 0]
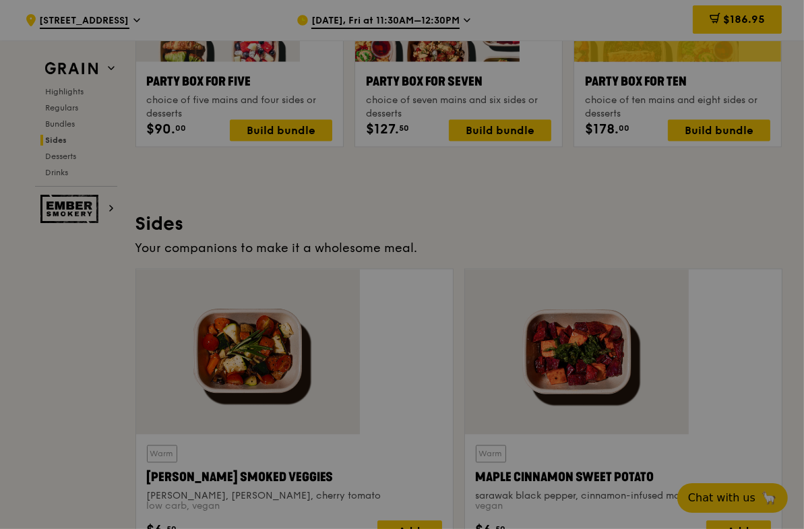
click at [665, 440] on div at bounding box center [402, 264] width 804 height 529
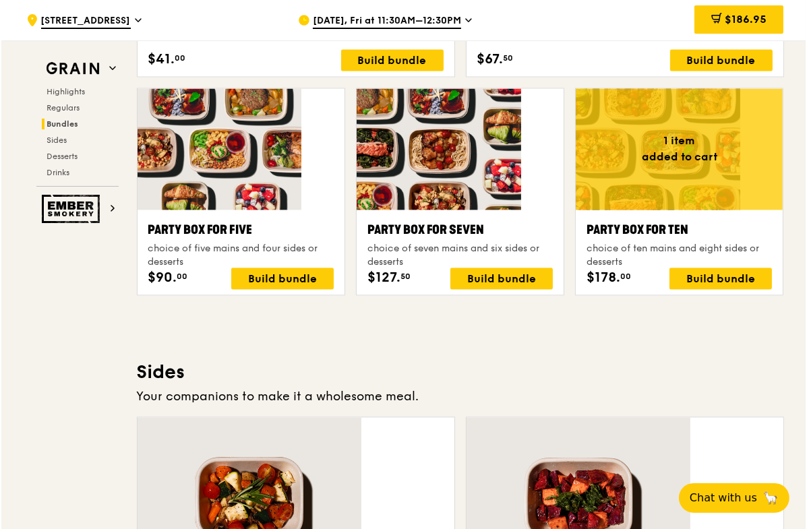
scroll to position [2191, 0]
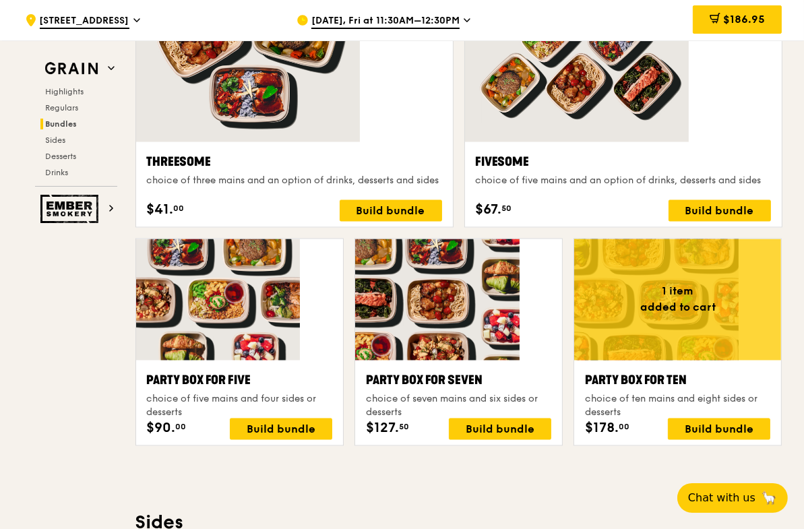
click at [646, 239] on div at bounding box center [677, 299] width 207 height 121
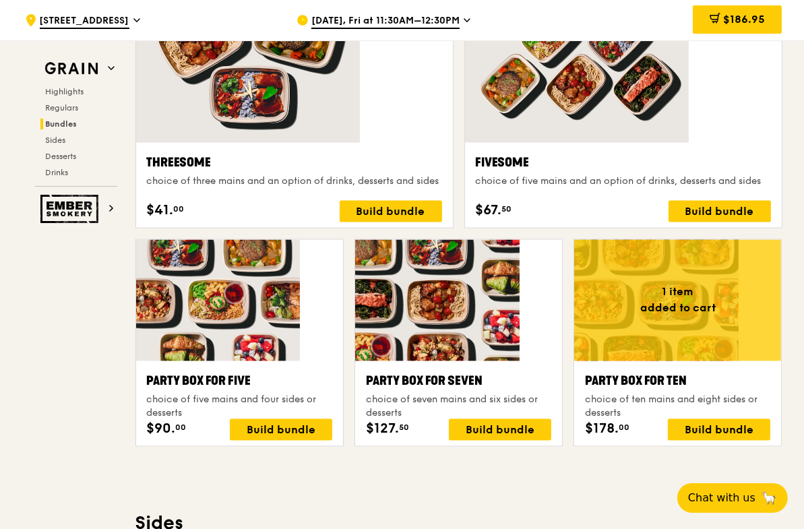
scroll to position [2490, 0]
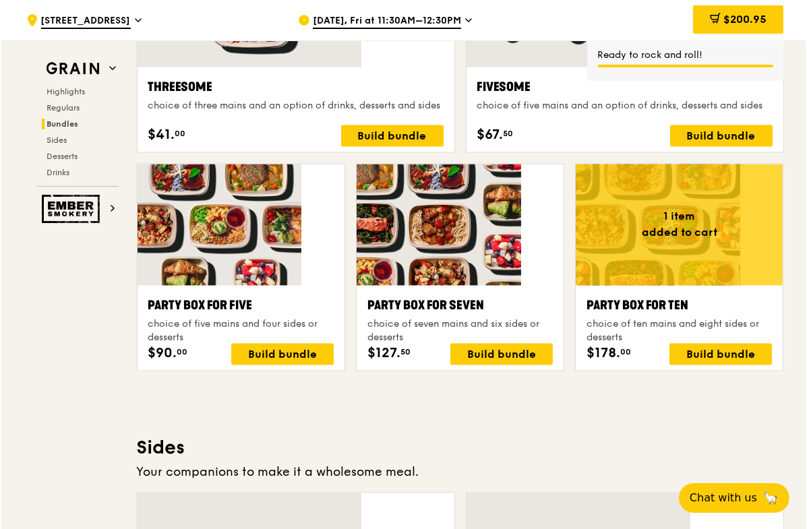
scroll to position [2116, 0]
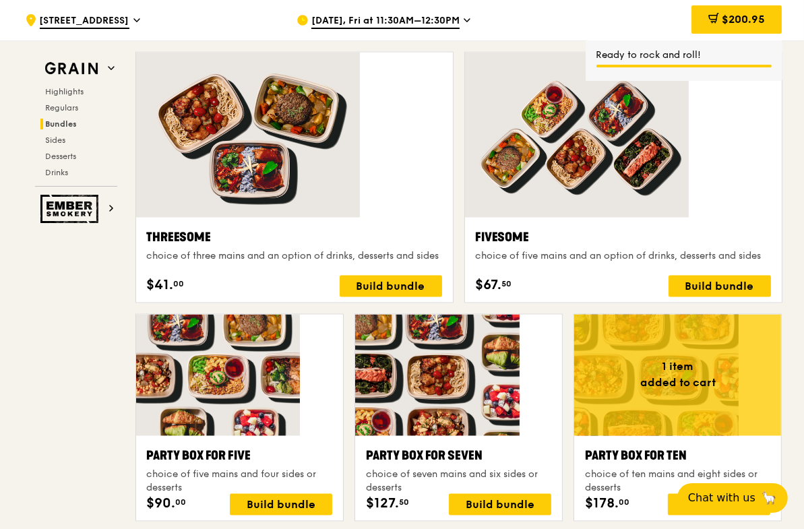
click at [608, 315] on div at bounding box center [677, 375] width 207 height 121
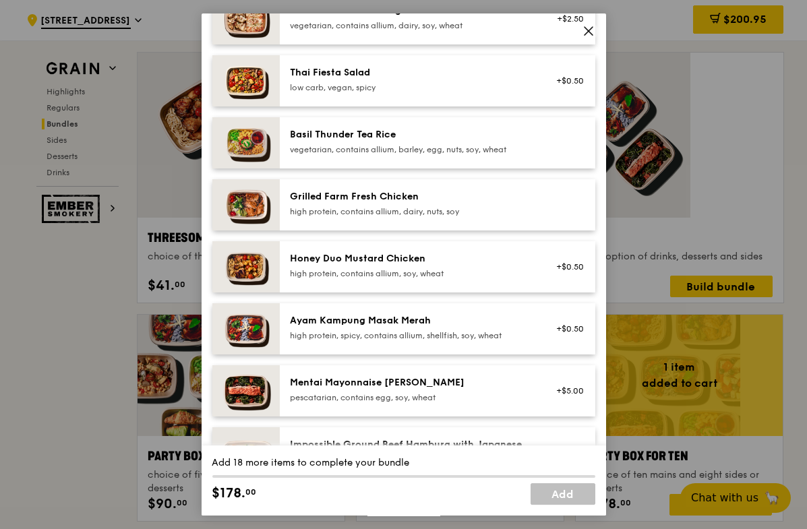
scroll to position [525, 0]
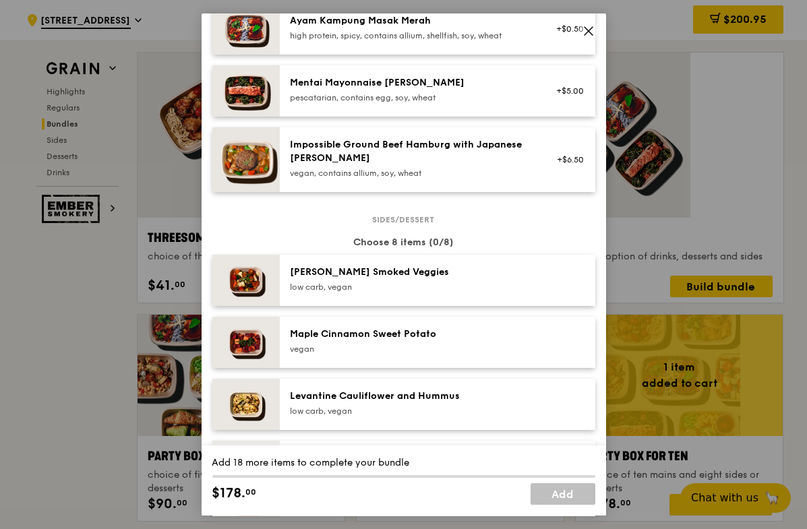
click at [589, 29] on icon at bounding box center [589, 31] width 12 height 12
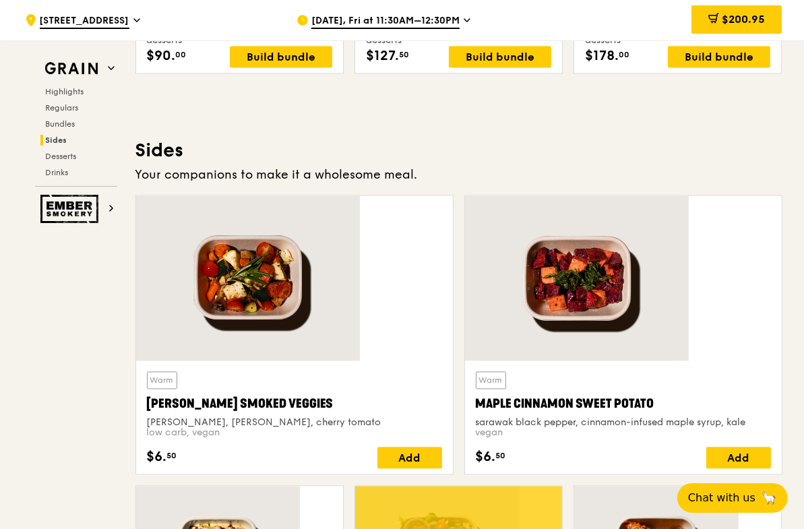
scroll to position [3089, 0]
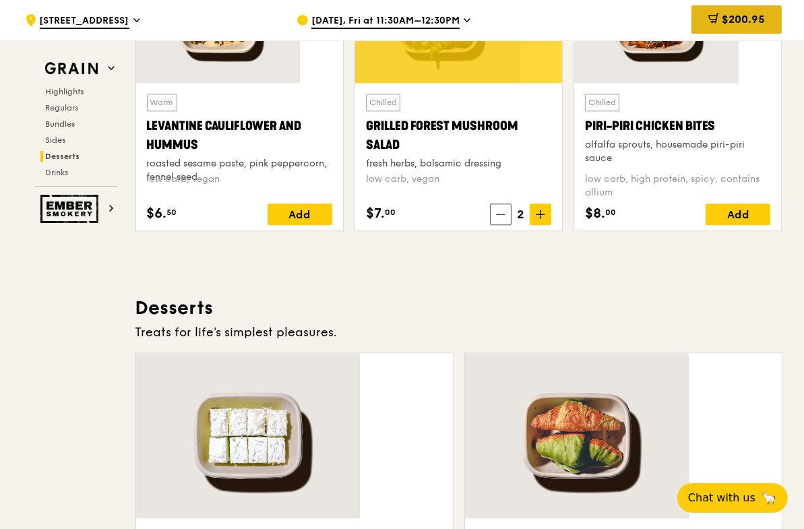
click at [722, 18] on span "$200.95" at bounding box center [743, 19] width 43 height 13
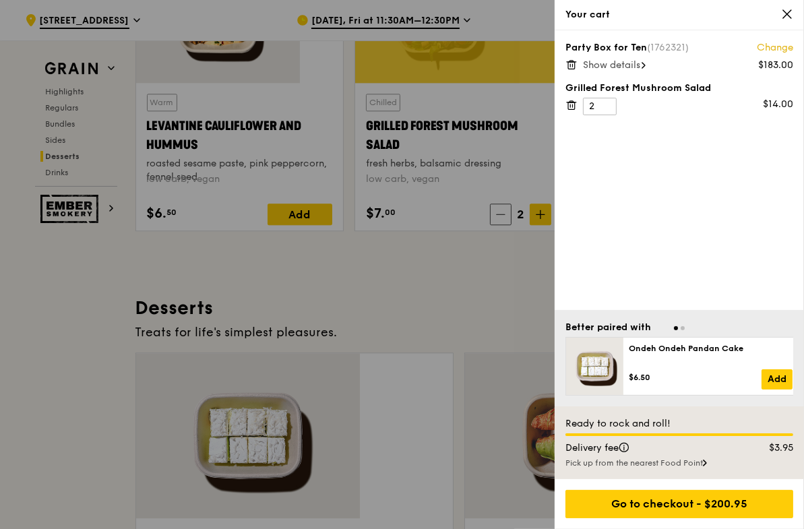
scroll to position [3091, 0]
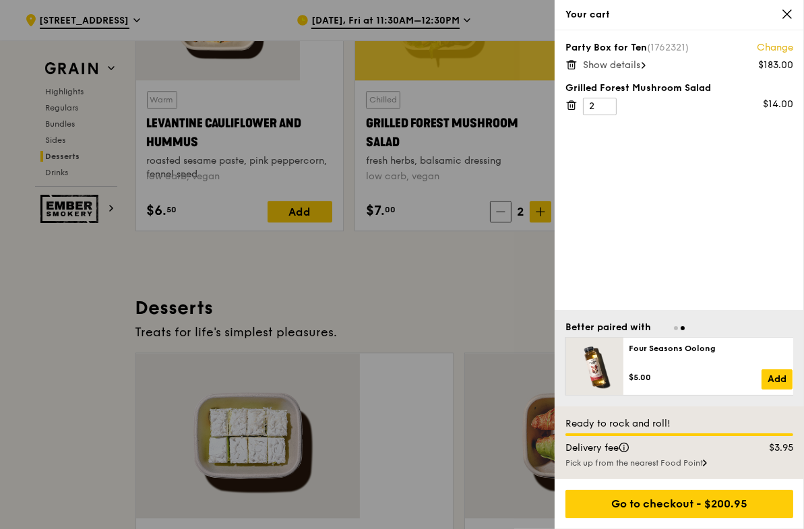
click at [703, 440] on icon at bounding box center [705, 463] width 4 height 7
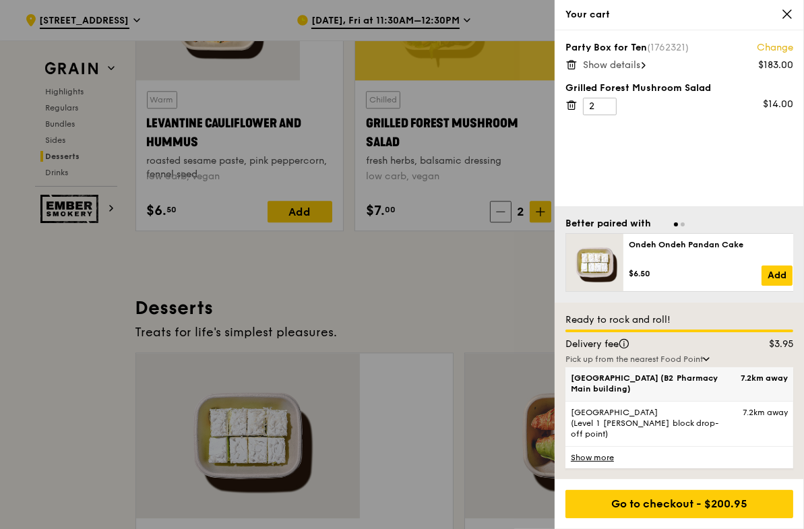
scroll to position [3166, 0]
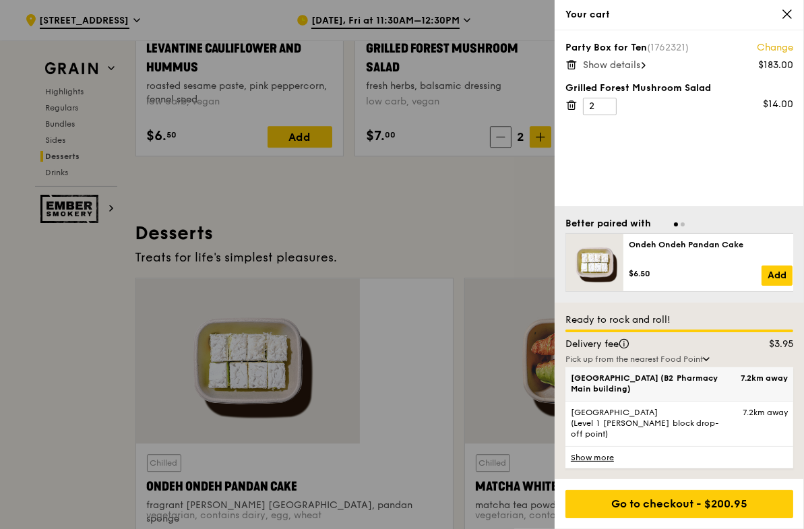
click at [624, 394] on span "Tan Tock Seng Hospital (B2 Pharmacy Main building)" at bounding box center [652, 384] width 163 height 22
click at [0, 0] on input "Tan Tock Seng Hospital (B2 Pharmacy Main building) 7.2km away" at bounding box center [0, 0] width 0 height 0
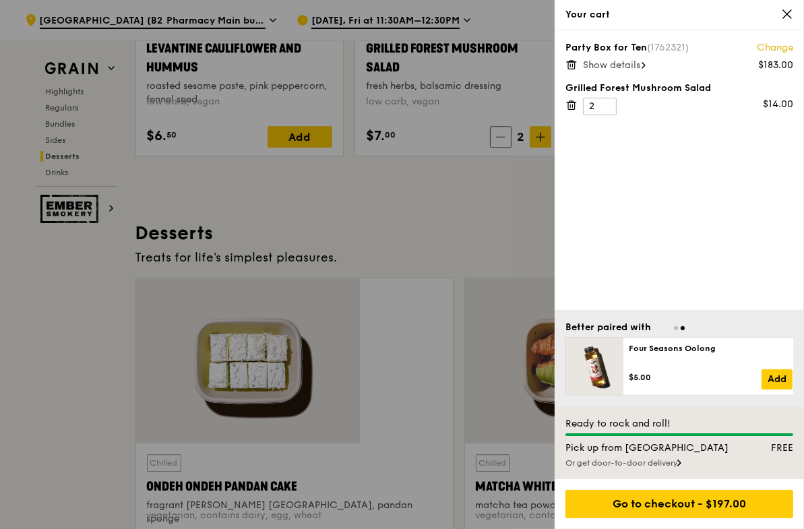
click at [643, 440] on div "Or get door-to-door delivery" at bounding box center [680, 463] width 228 height 11
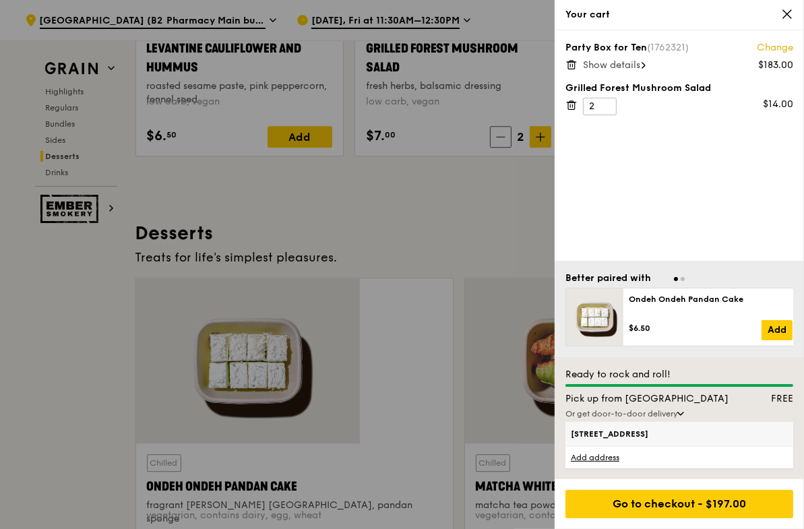
click at [614, 440] on span "21 Lower Kent Ridge Road, 119077" at bounding box center [652, 434] width 163 height 11
click at [0, 0] on input "21 Lower Kent Ridge Road, 119077" at bounding box center [0, 0] width 0 height 0
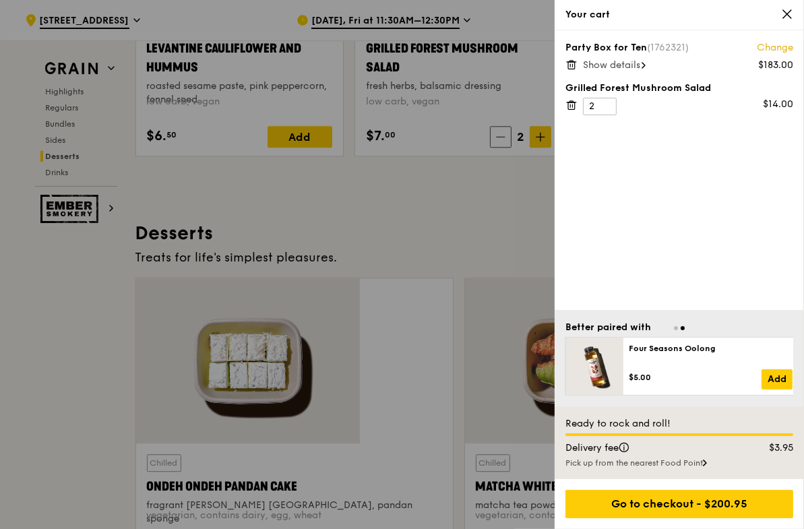
scroll to position [3091, 0]
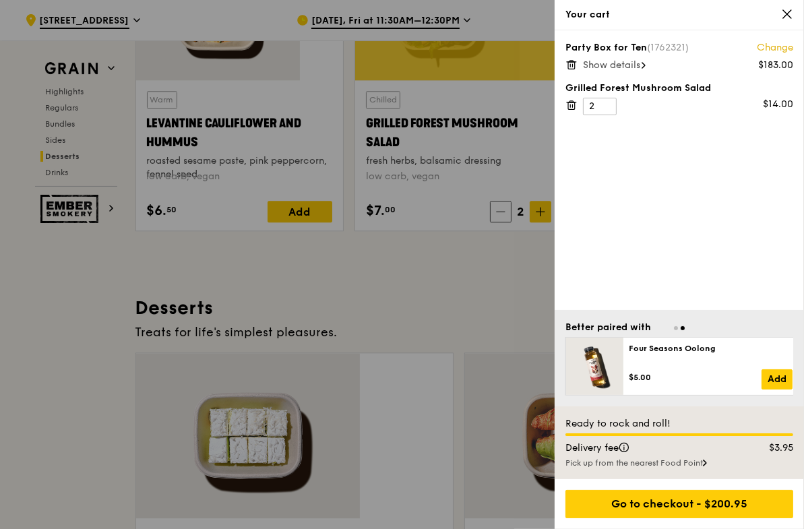
click at [475, 164] on div at bounding box center [402, 264] width 804 height 529
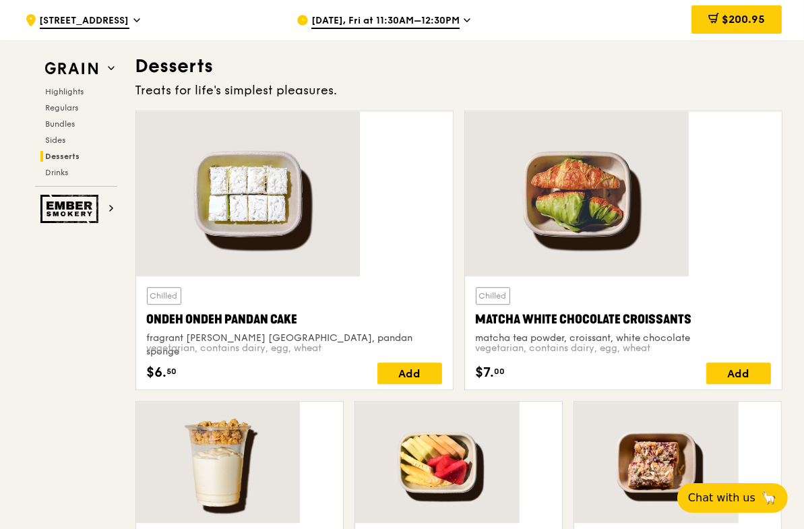
scroll to position [3183, 0]
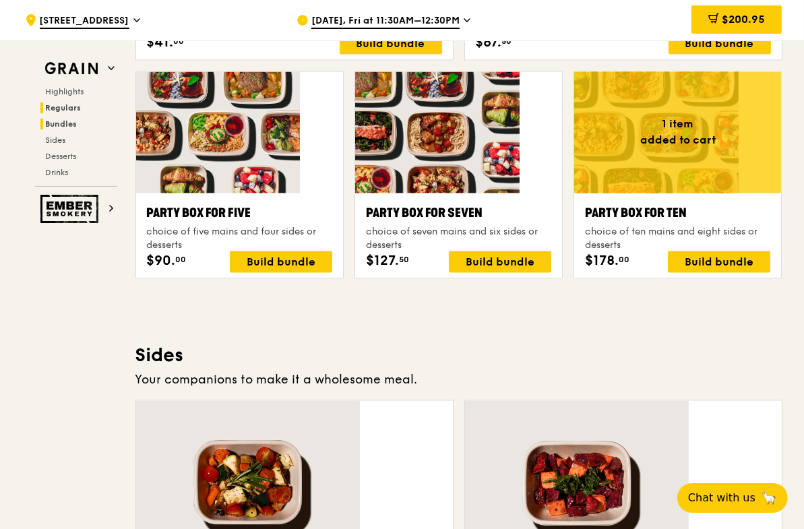
click at [82, 103] on span "Regulars" at bounding box center [64, 107] width 36 height 9
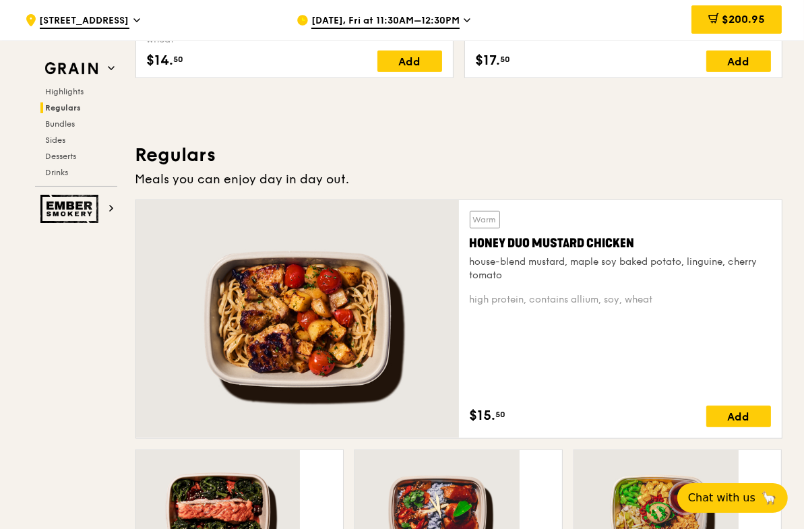
scroll to position [823, 0]
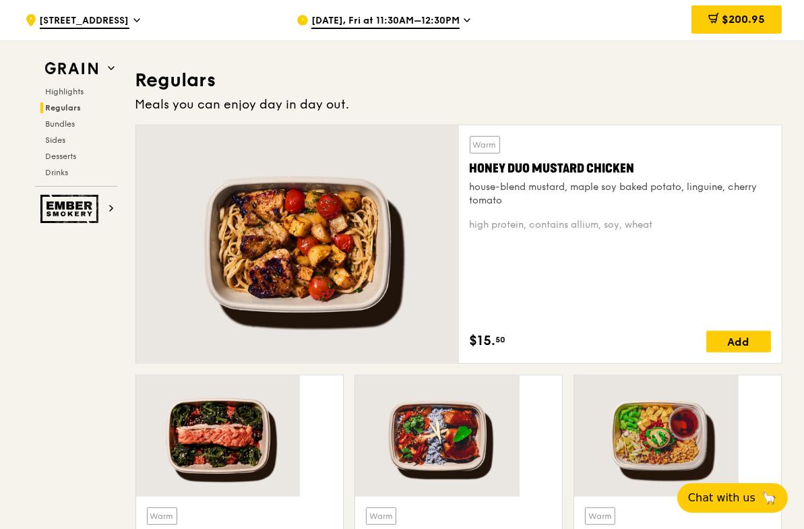
click at [307, 376] on div at bounding box center [239, 436] width 207 height 121
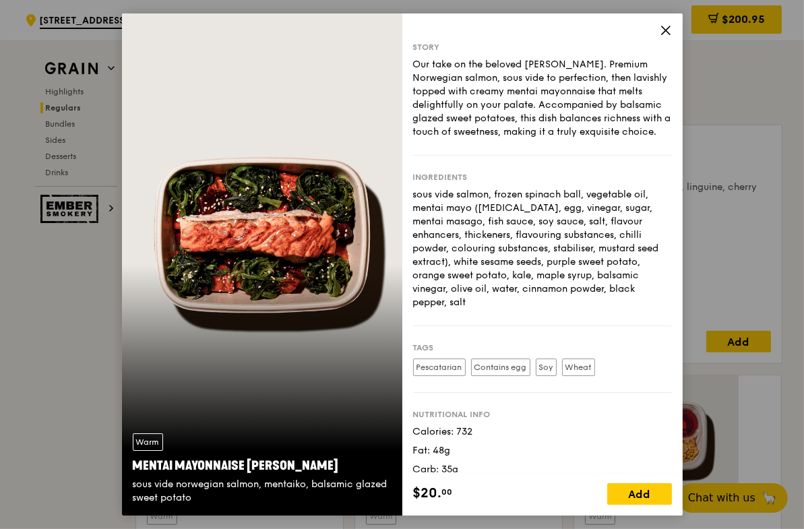
click at [660, 26] on icon at bounding box center [666, 30] width 12 height 12
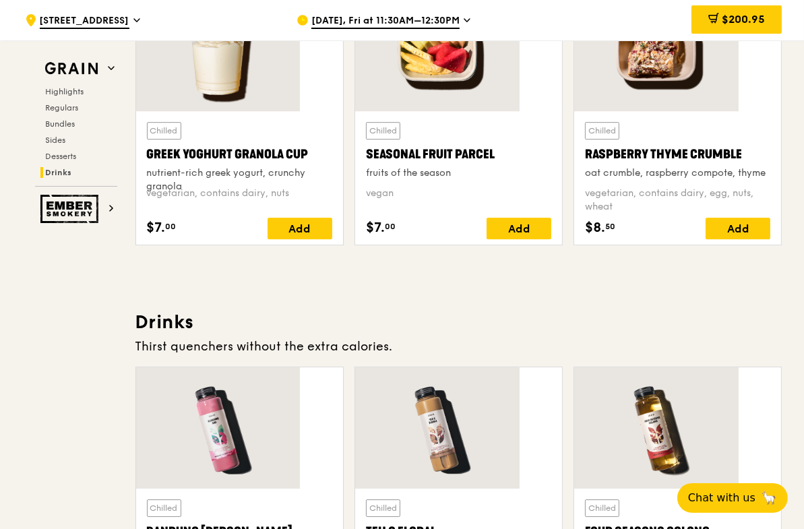
scroll to position [4307, 0]
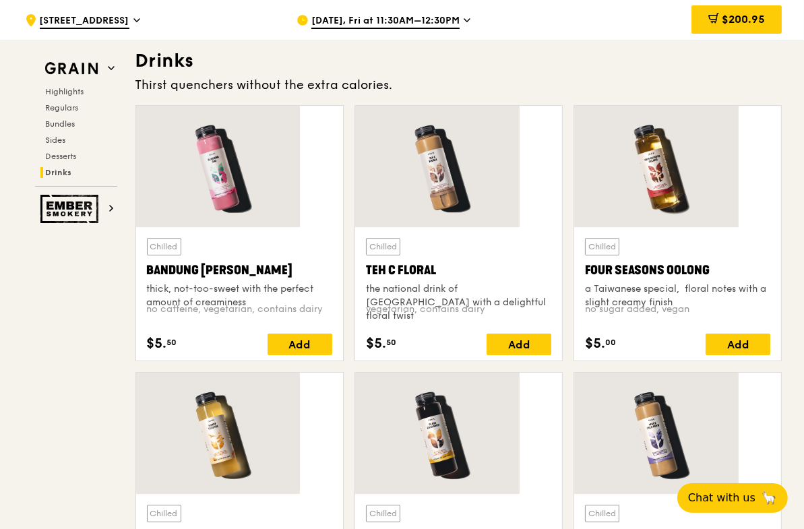
scroll to position [3708, 0]
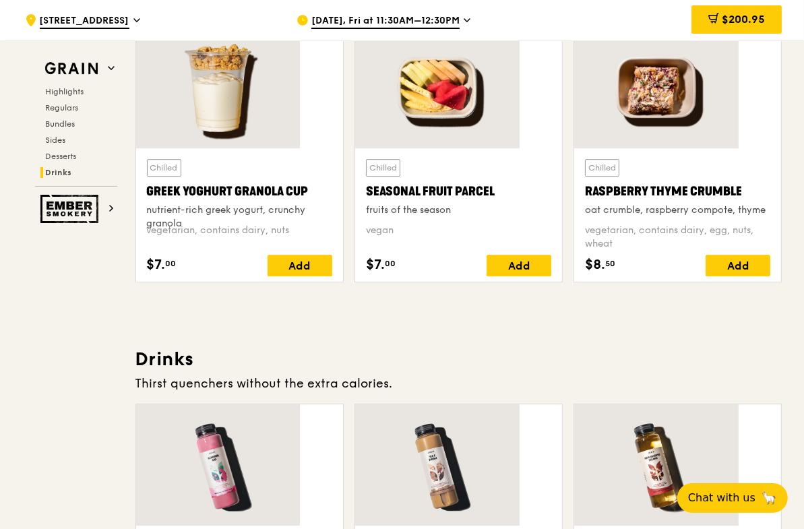
drag, startPoint x: 802, startPoint y: 416, endPoint x: 789, endPoint y: 225, distance: 191.3
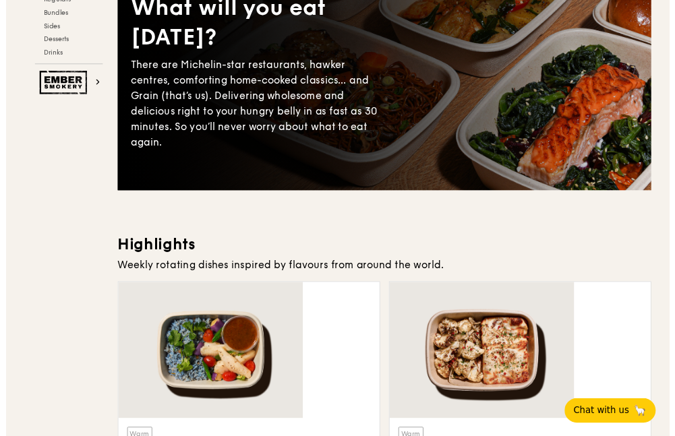
scroll to position [0, 0]
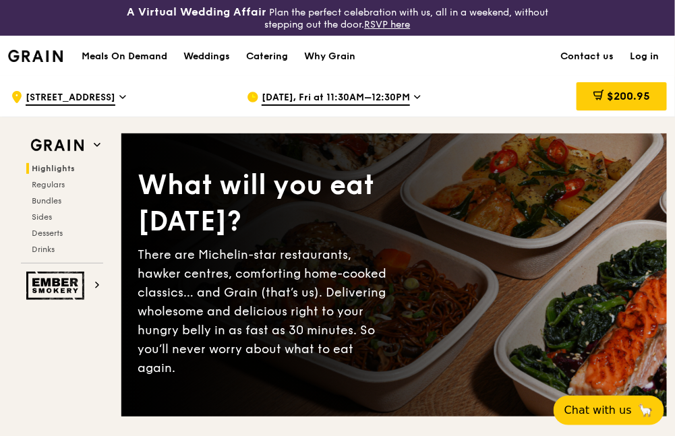
click at [652, 39] on div "Grain logo Meals On Demand Weddings Catering Why Grain Contact us Log in" at bounding box center [337, 56] width 675 height 40
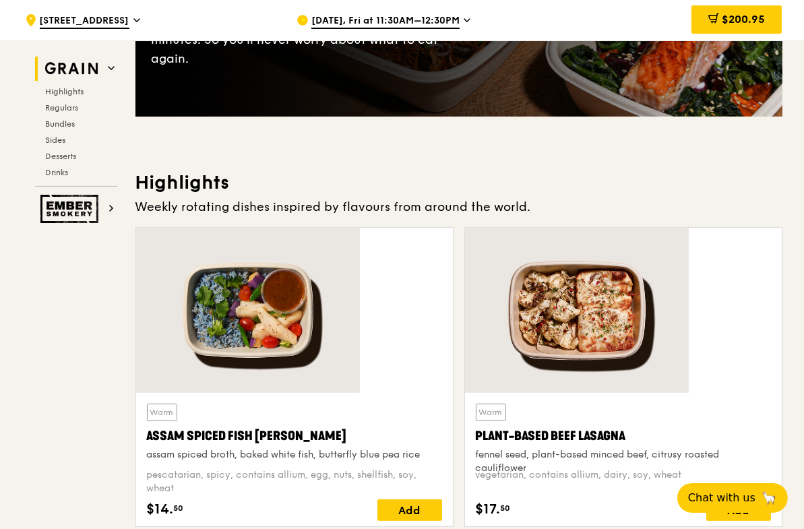
scroll to position [374, 0]
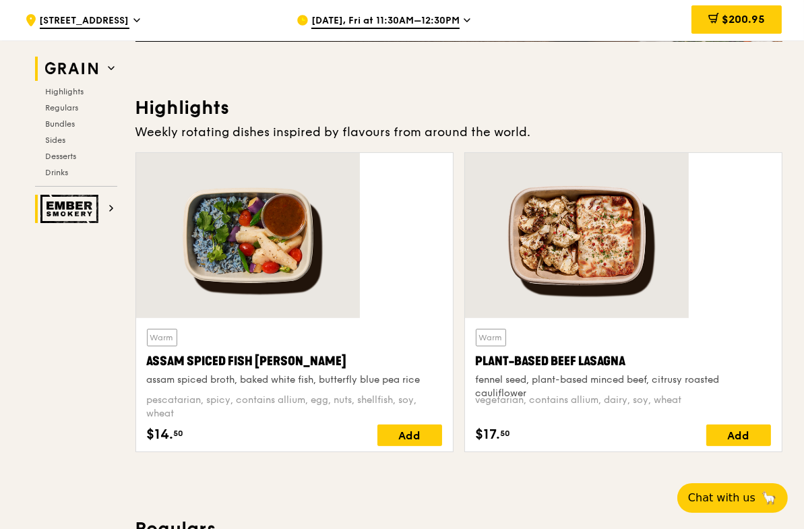
click at [102, 195] on img at bounding box center [71, 209] width 62 height 28
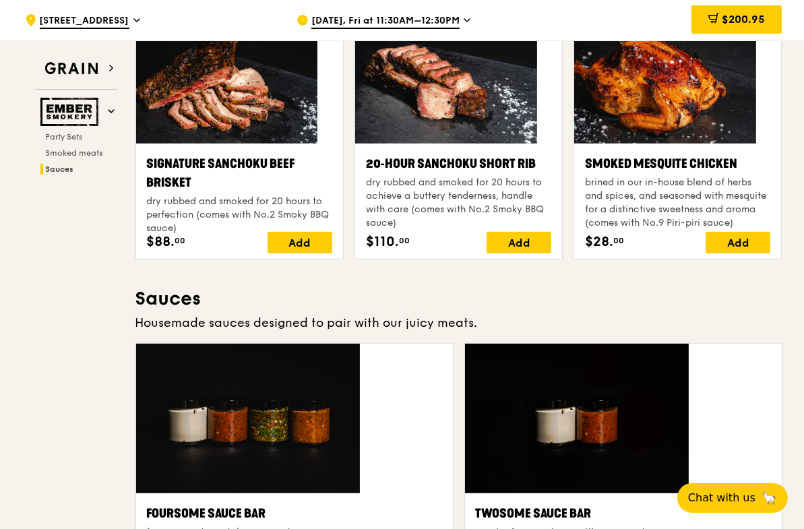
scroll to position [1030, 0]
